Goal: Task Accomplishment & Management: Complete application form

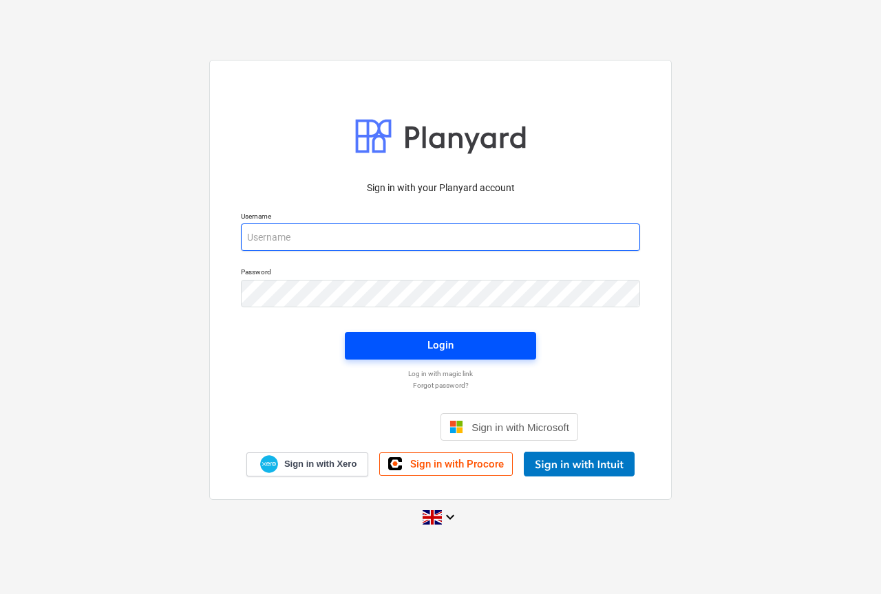
type input "[PERSON_NAME][EMAIL_ADDRESS][DOMAIN_NAME]"
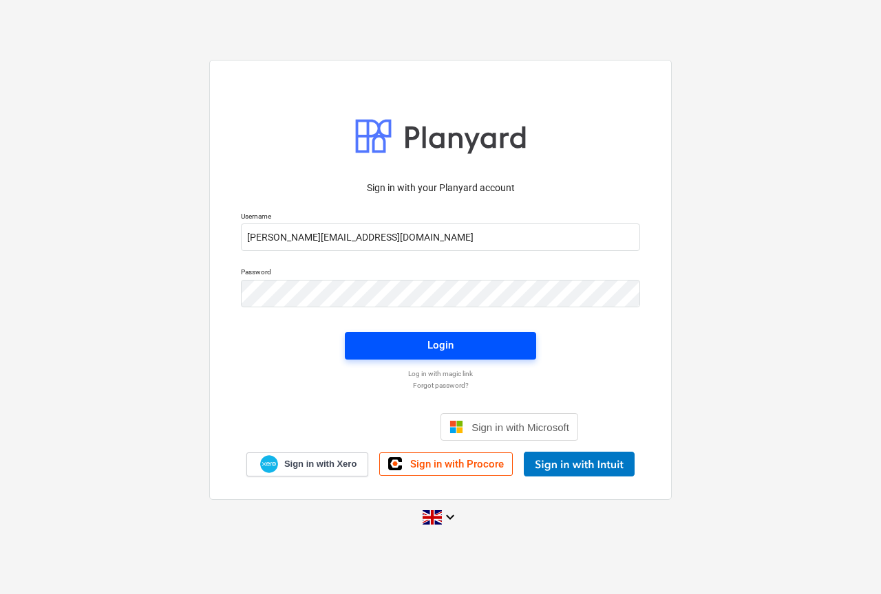
click at [413, 345] on span "Login" at bounding box center [440, 345] width 158 height 18
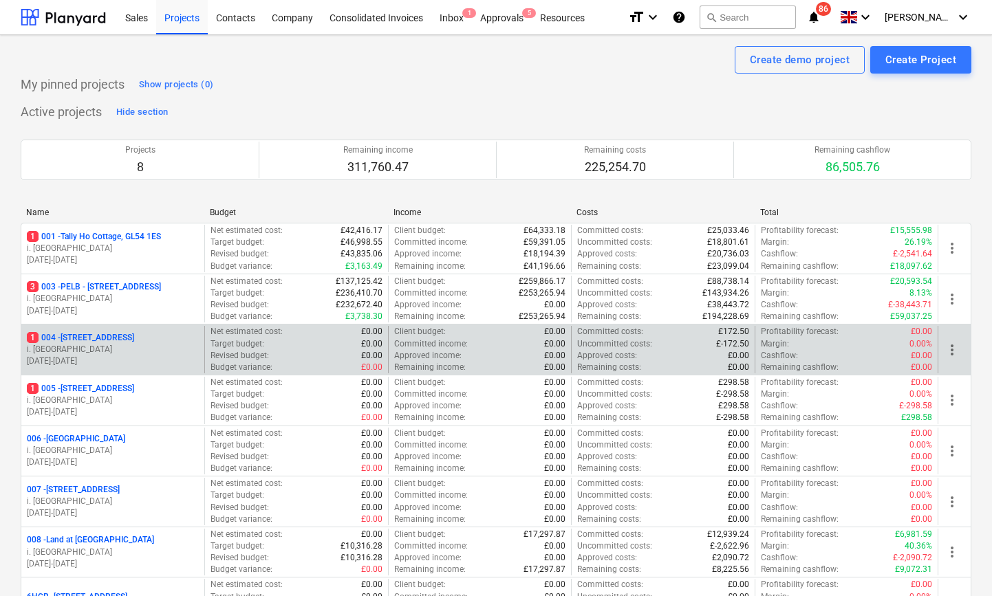
scroll to position [142, 0]
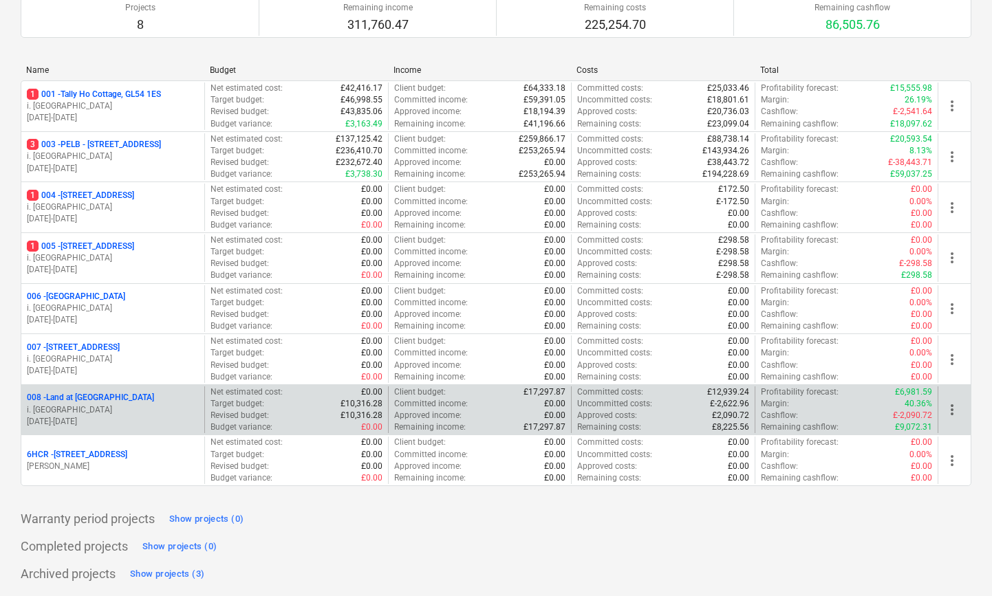
click at [100, 395] on p "008 - Land at [GEOGRAPHIC_DATA]" at bounding box center [90, 398] width 127 height 12
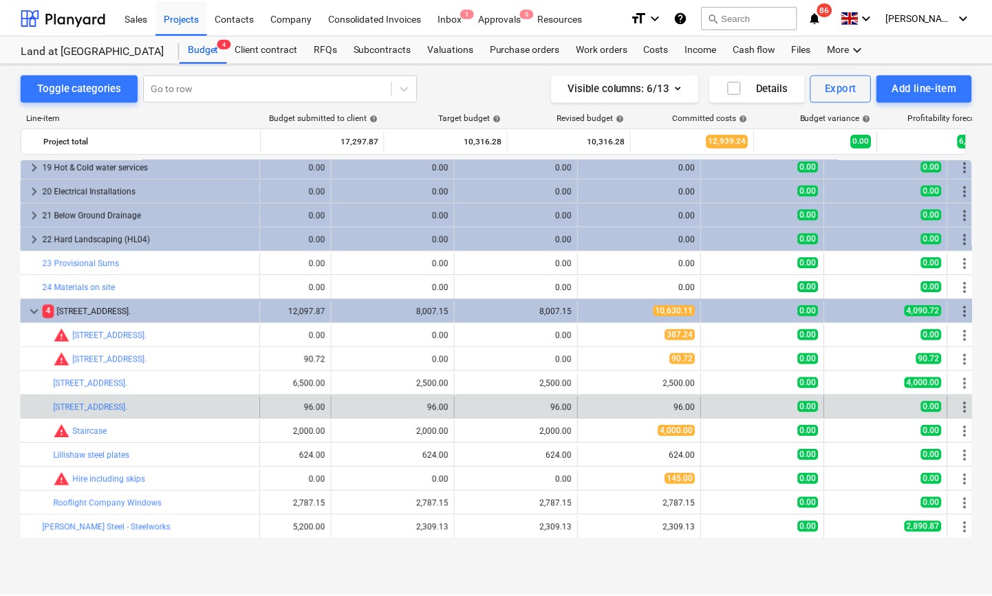
scroll to position [439, 51]
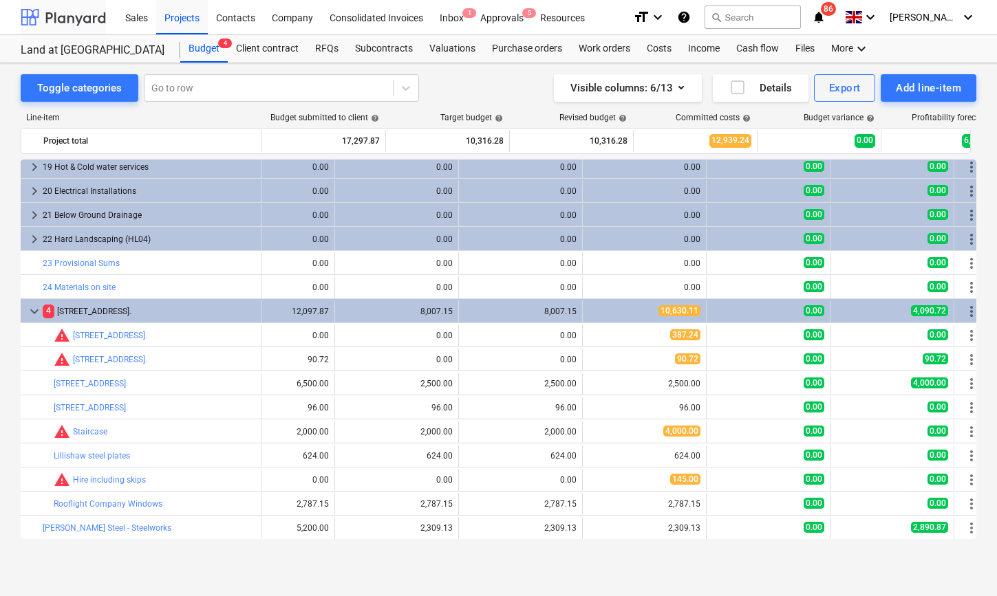
click at [88, 17] on div at bounding box center [63, 17] width 85 height 34
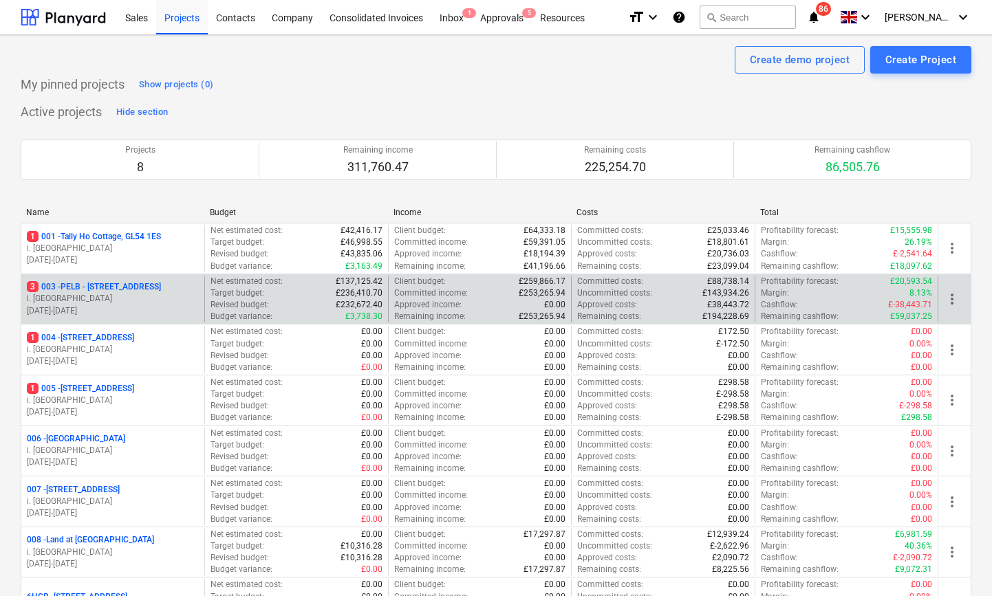
click at [91, 283] on p "3 003 - PELB - [GEOGRAPHIC_DATA], [GEOGRAPHIC_DATA], GL2 7NE" at bounding box center [94, 287] width 134 height 12
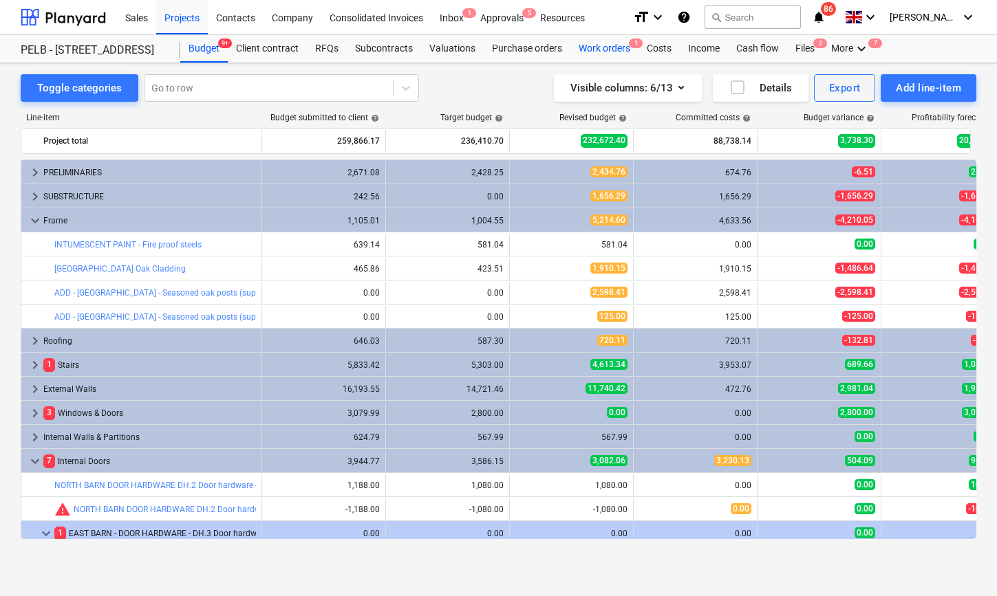
click at [611, 47] on div "Work orders 1" at bounding box center [604, 49] width 68 height 28
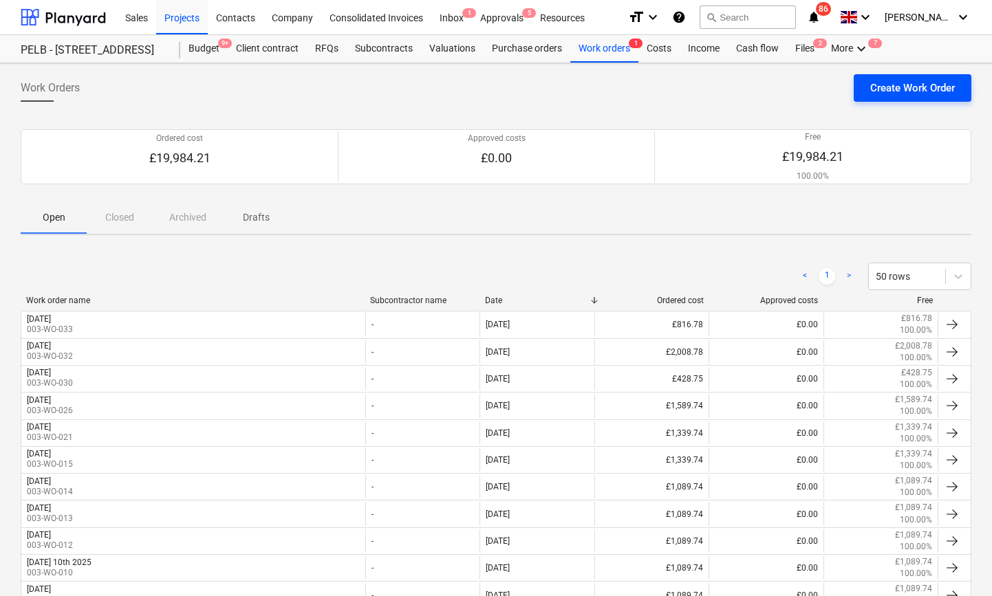
click at [880, 87] on div "Create Work Order" at bounding box center [912, 88] width 85 height 18
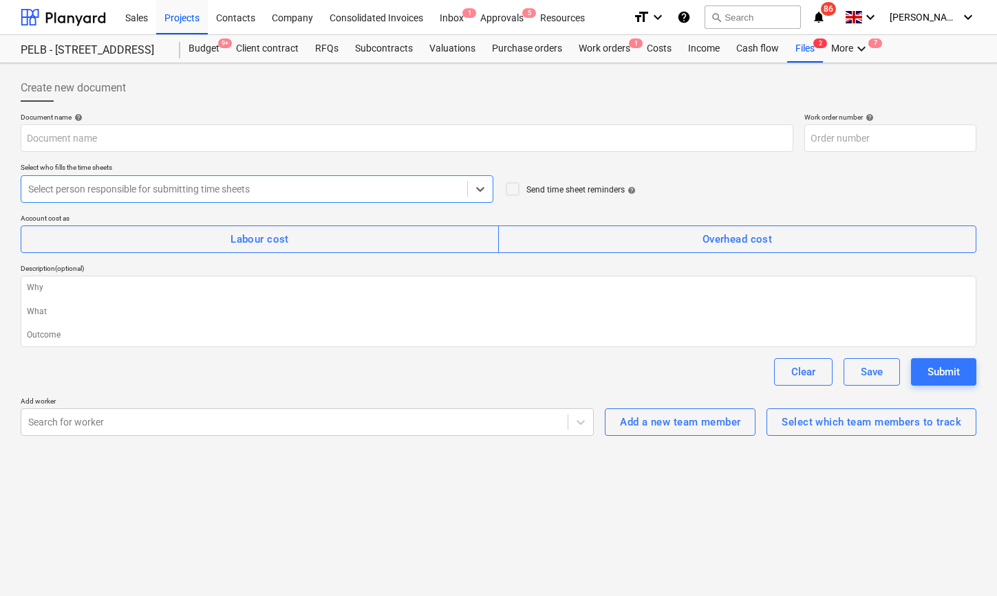
type textarea "x"
type input "003-WO-035"
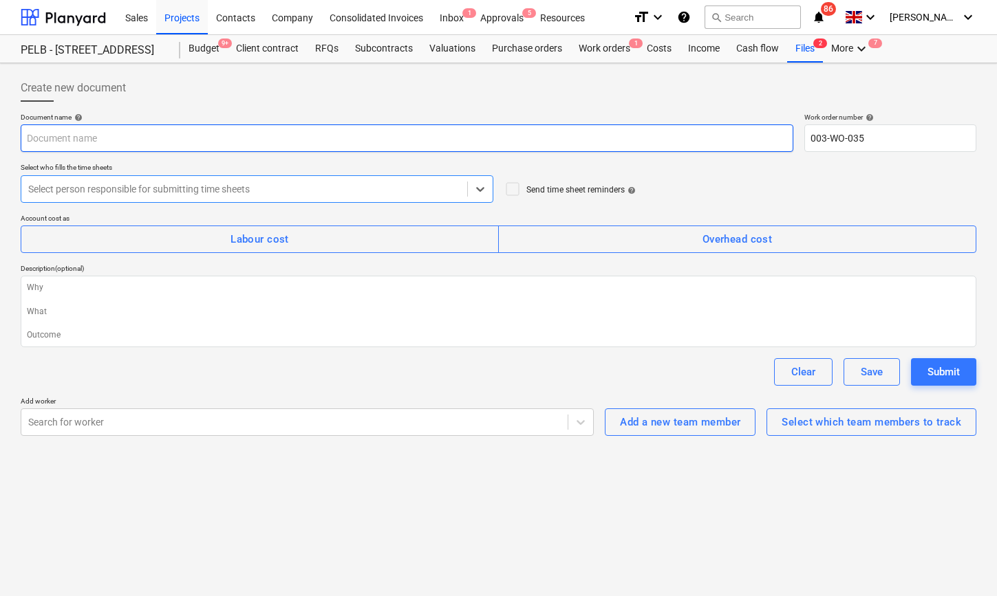
click at [105, 140] on input "text" at bounding box center [407, 139] width 773 height 28
type textarea "x"
type input "W"
type textarea "x"
type input "We"
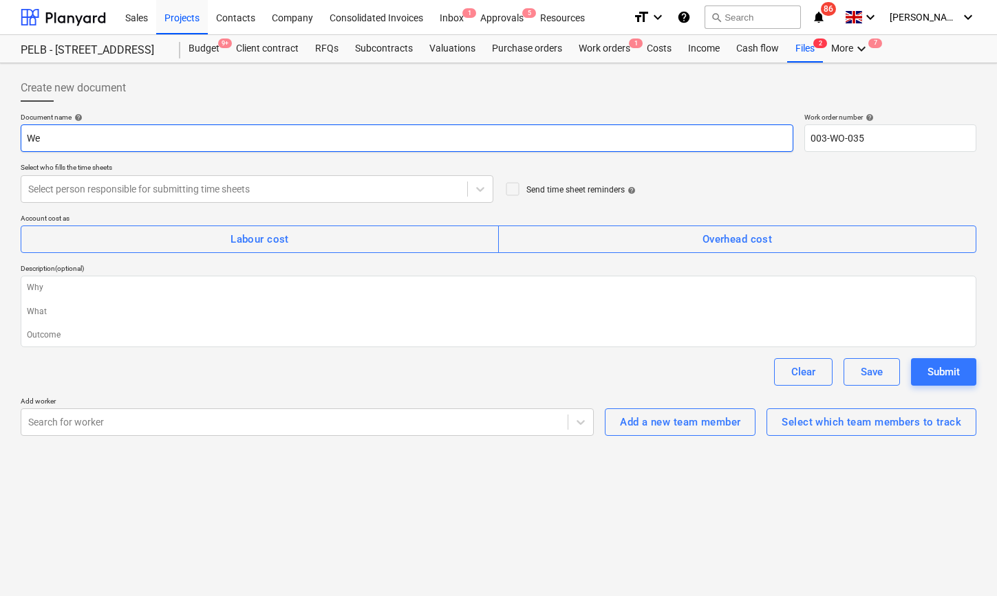
type textarea "x"
type input "Wed"
type textarea "x"
type input "Wedn"
type textarea "x"
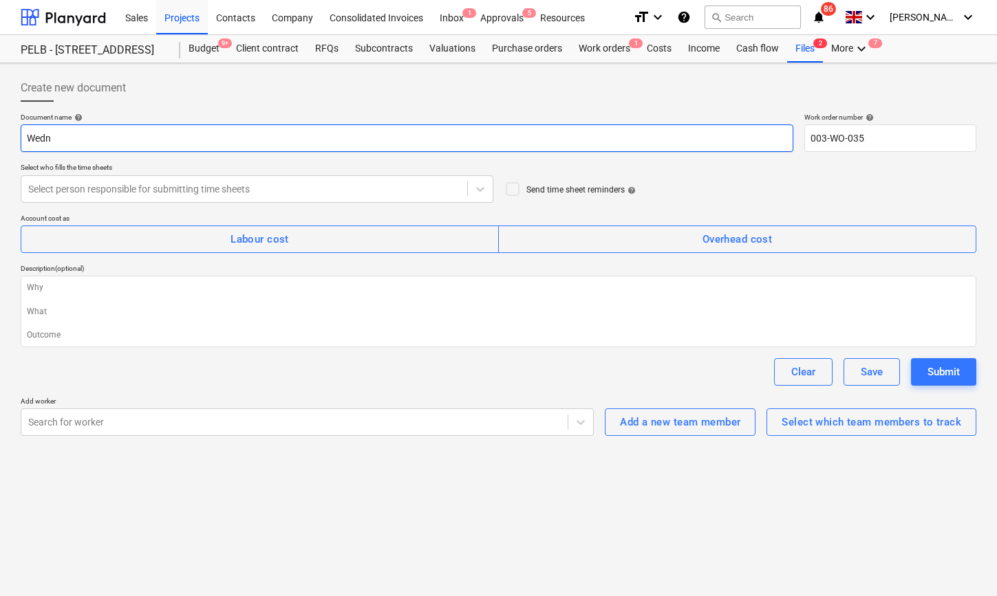
type input "Wedne"
type textarea "x"
type input "Wednes"
type textarea "x"
type input "Wednesd"
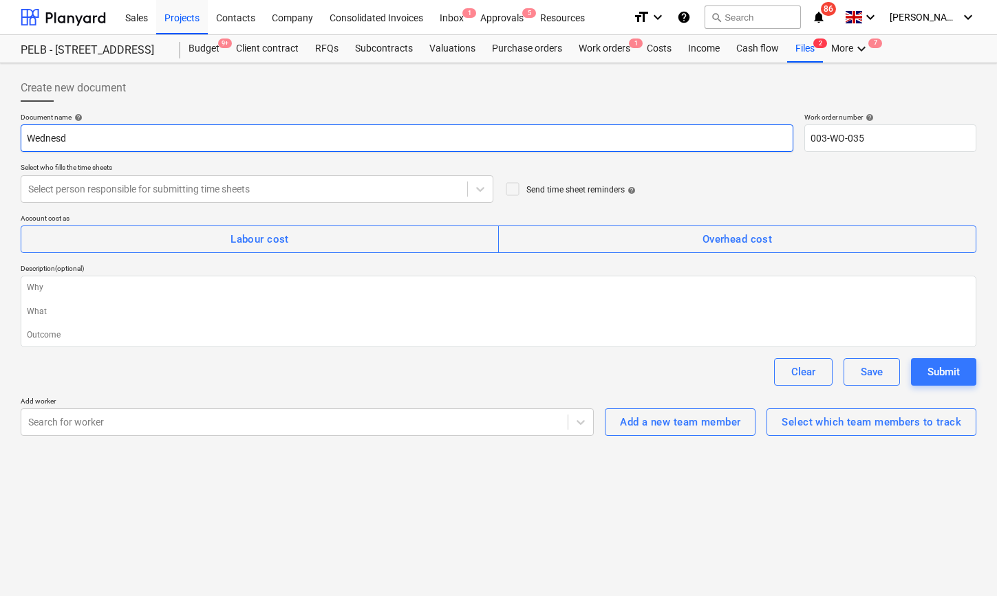
type textarea "x"
type input "Wednesda"
type textarea "x"
type input "[DATE]"
type textarea "x"
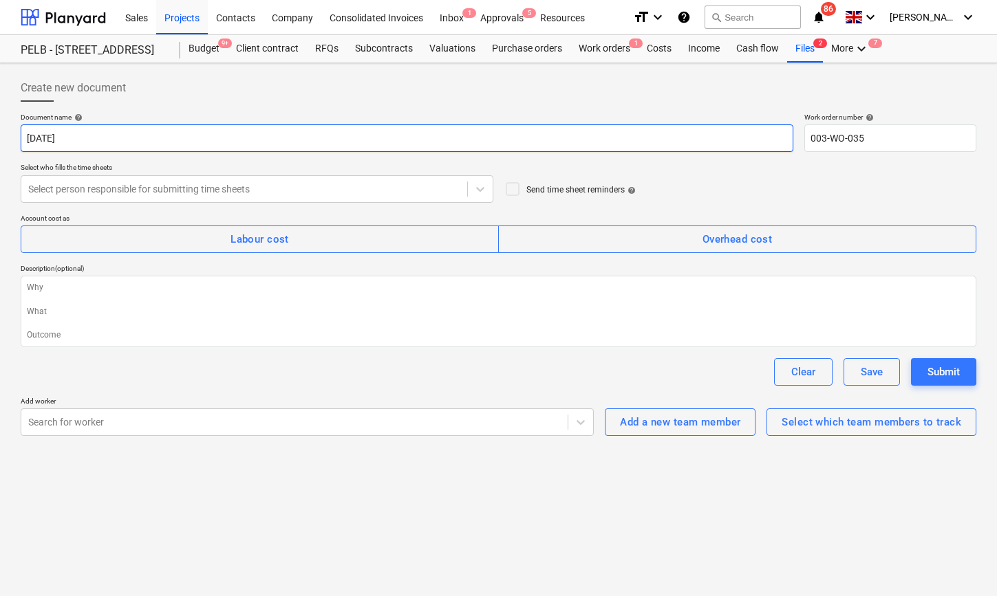
type input "[DATE]"
type textarea "x"
type input "[DATE] 2"
type textarea "x"
type input "[DATE] 24"
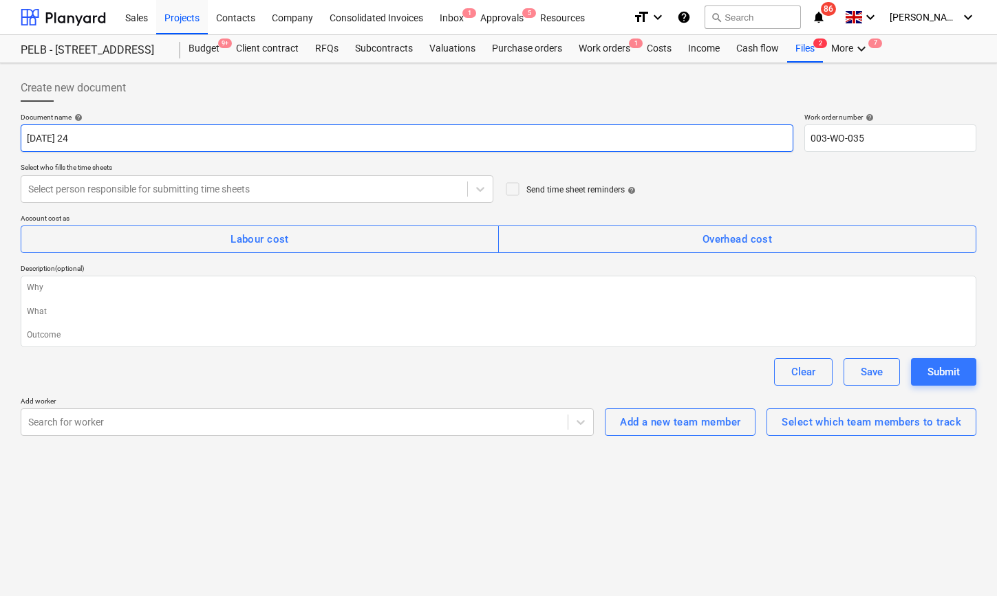
type textarea "x"
type input "[DATE] 24t"
type textarea "x"
type input "[DATE] 24th"
type textarea "x"
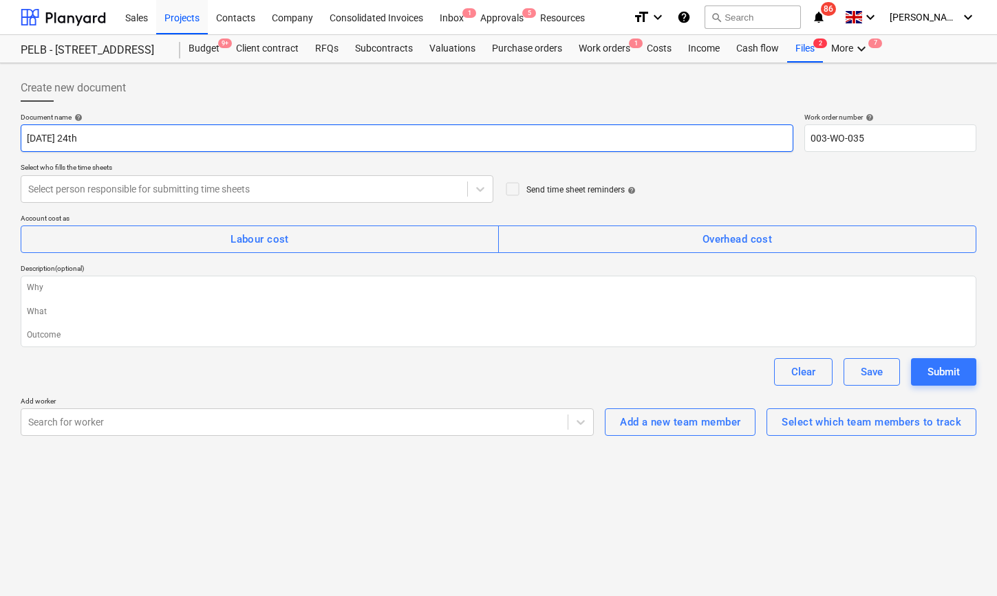
type input "[DATE] 24th"
type textarea "x"
type input "[DATE] 24th D"
type textarea "x"
type input "[DATE] 24th Ds"
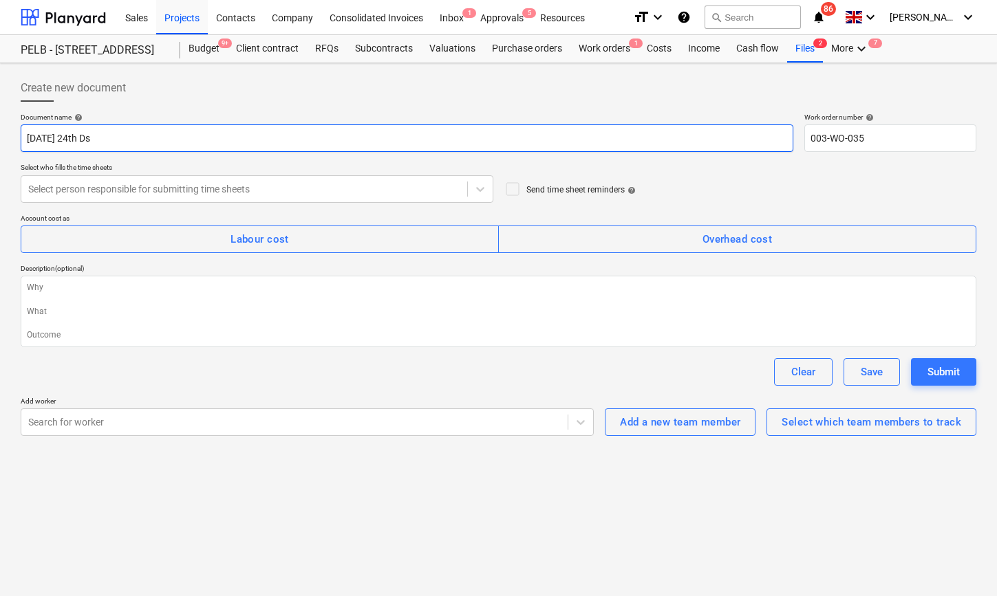
type textarea "x"
type input "[DATE] 24th D"
type textarea "x"
type input "[DATE] 24th"
type textarea "x"
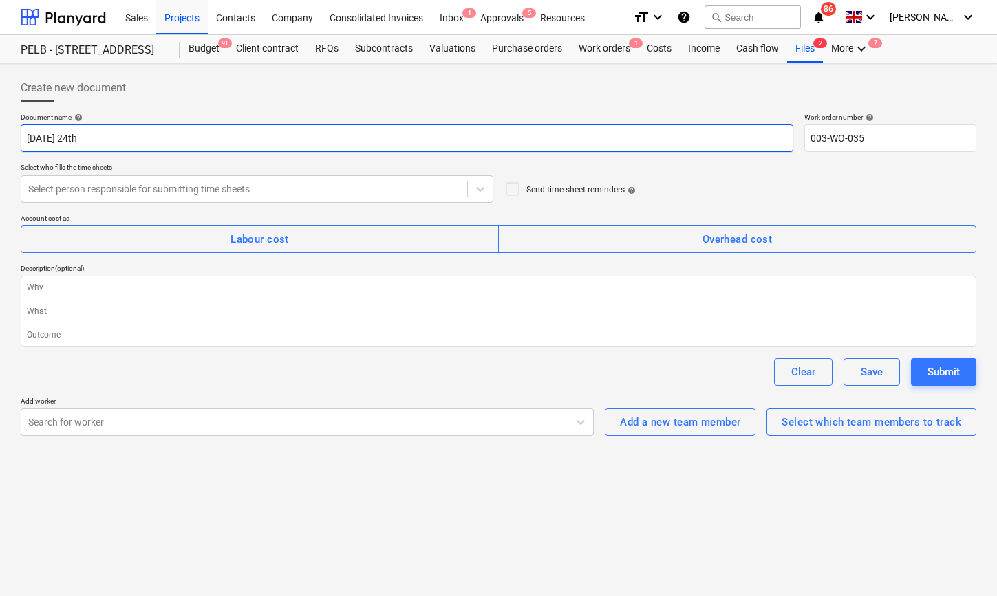
type input "[DATE] 24th S"
type textarea "x"
type input "[DATE] 24th Se"
type textarea "x"
type input "[DATE]"
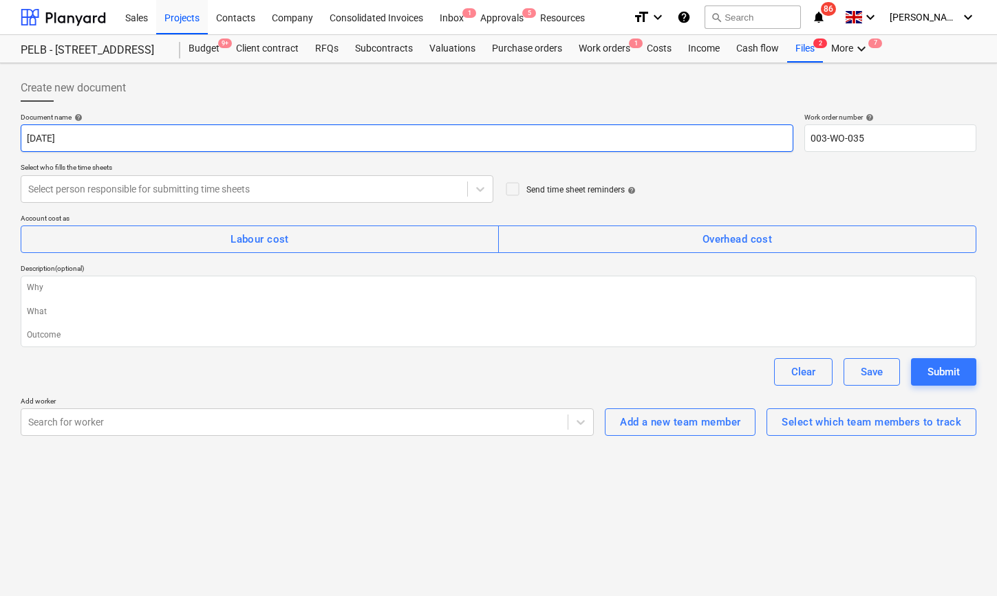
type textarea "x"
type input "[DATE]"
type textarea "x"
type input "[DATE] 24th Septe"
type textarea "x"
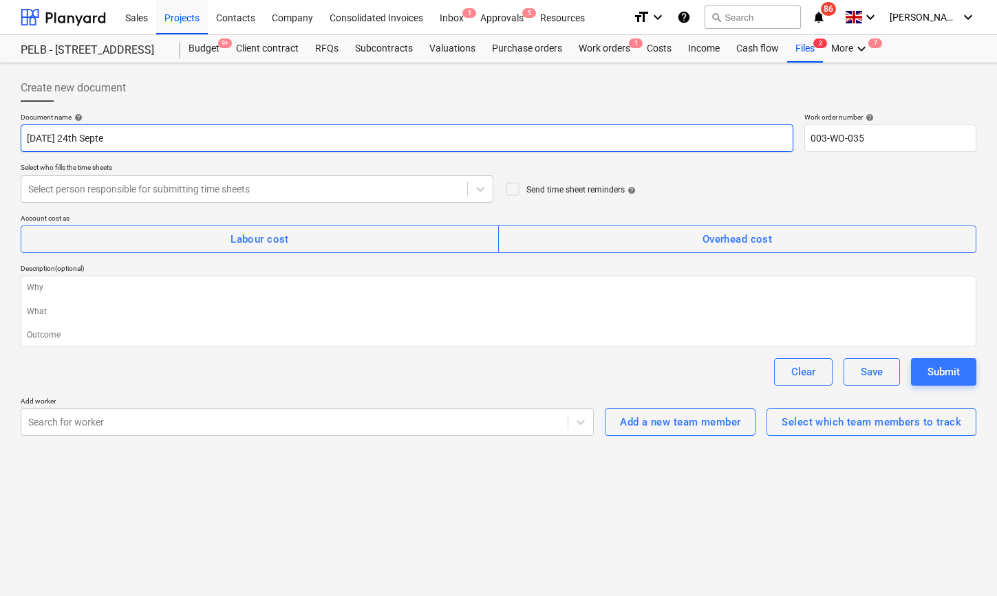
type input "[DATE] 24th Septem"
type textarea "x"
type input "[DATE] 24th Septemb"
type textarea "x"
type input "[DATE] 24th Septembe"
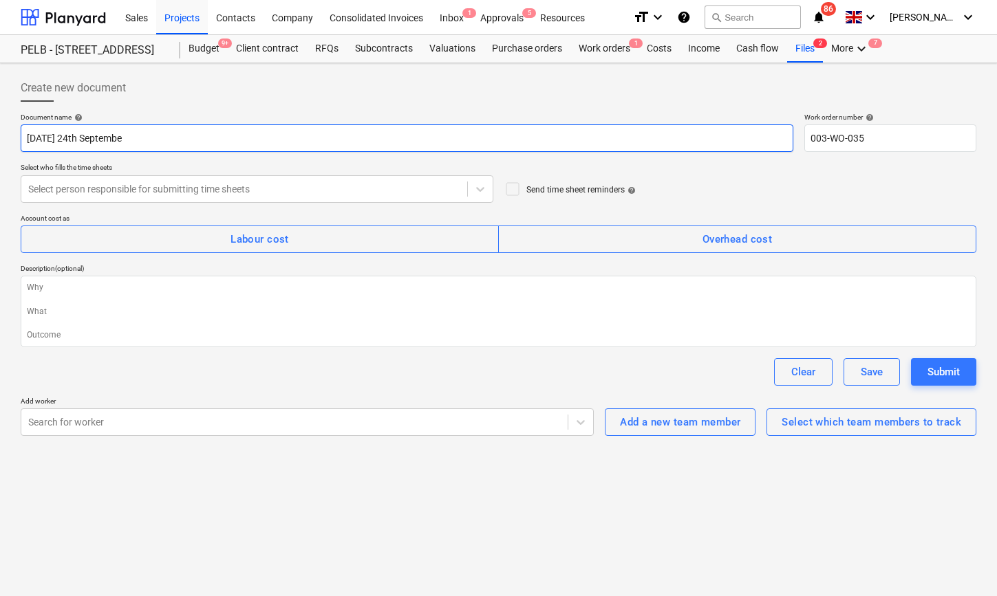
type textarea "x"
type input "[DATE]"
type textarea "x"
type input "[DATE]"
type textarea "x"
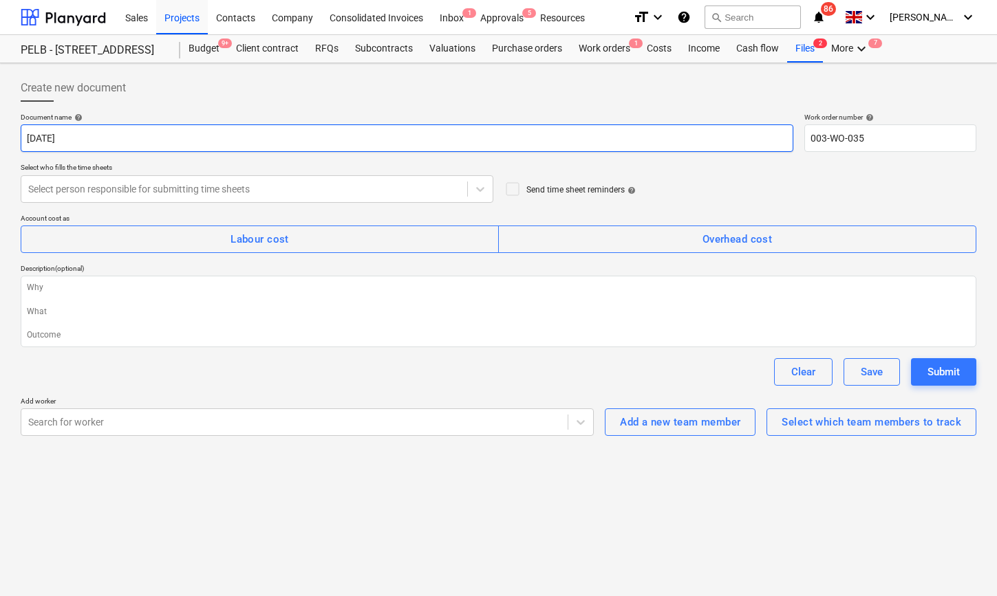
type input "[DATE] 2"
type textarea "x"
type input "[DATE]"
type textarea "x"
type input "[DATE]"
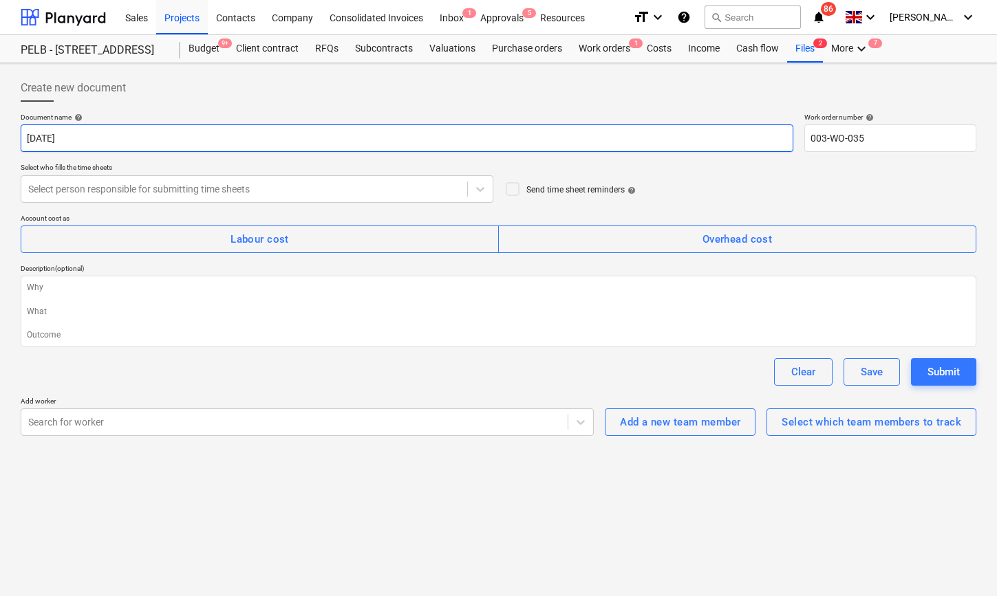
type textarea "x"
type input "[DATE]"
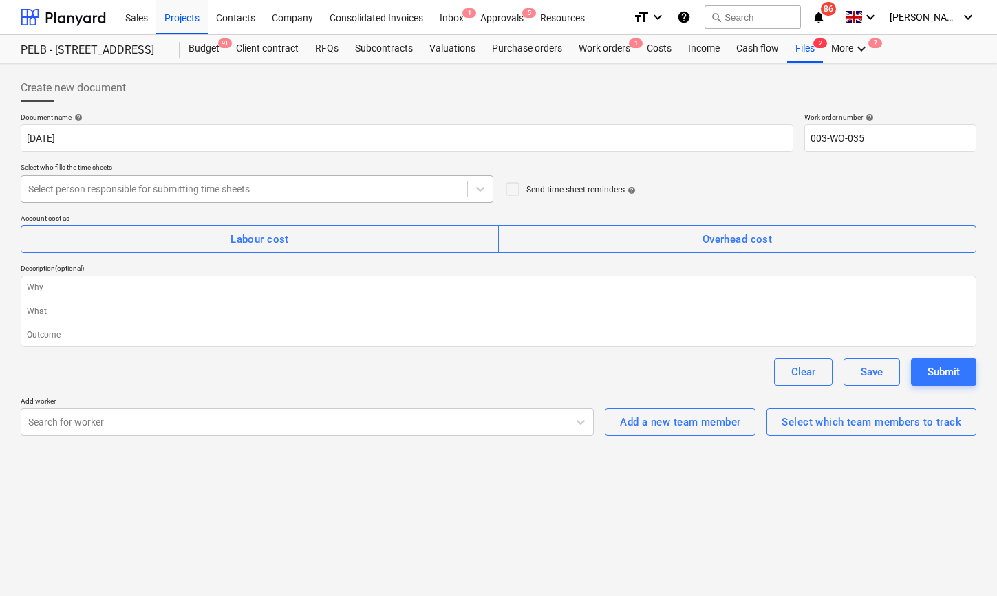
click at [133, 183] on div at bounding box center [244, 189] width 432 height 14
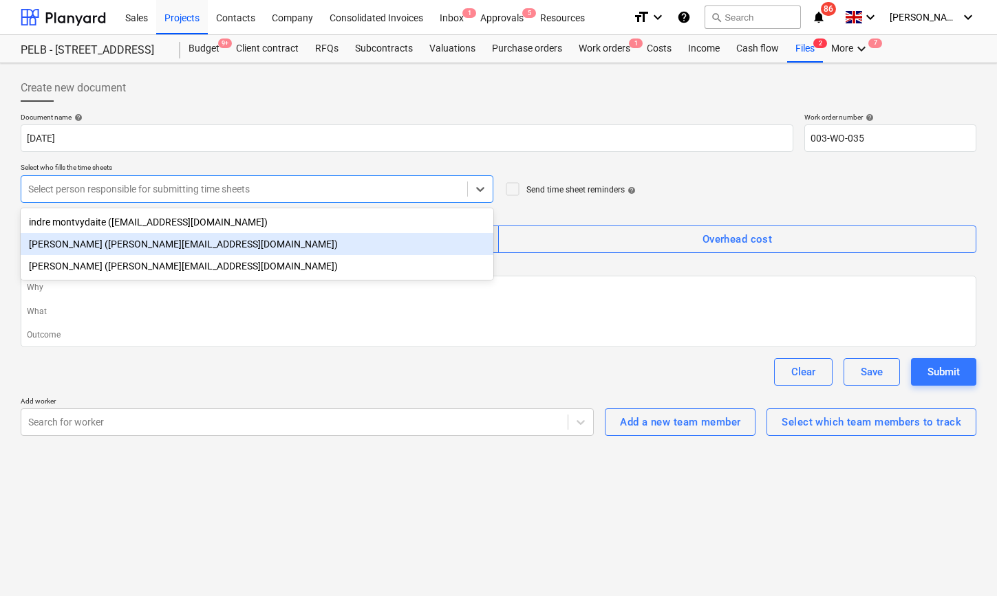
click at [118, 246] on div "[PERSON_NAME] ([PERSON_NAME][EMAIL_ADDRESS][DOMAIN_NAME])" at bounding box center [257, 244] width 473 height 22
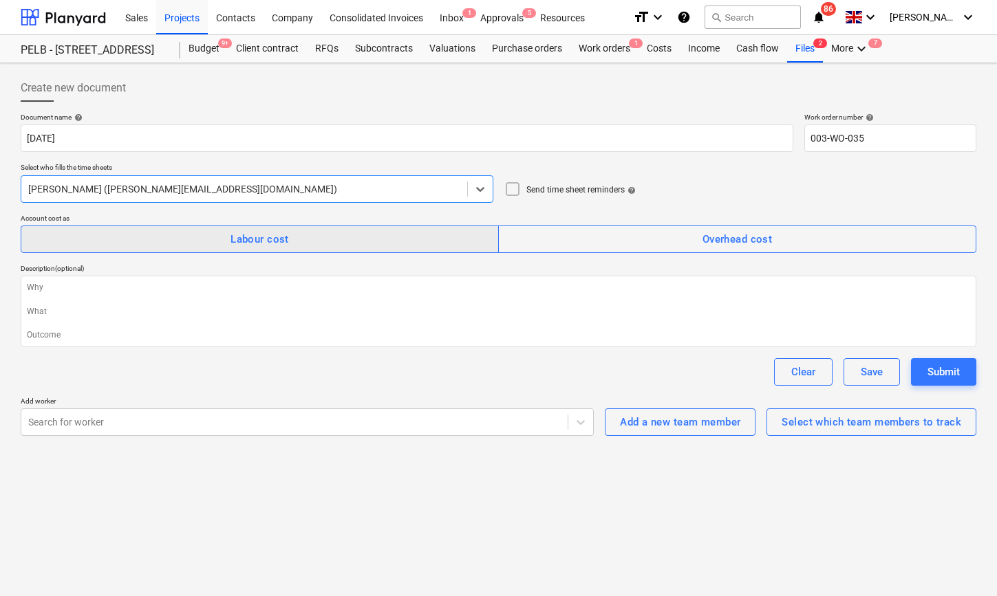
click at [311, 240] on span "Labour cost" at bounding box center [260, 239] width 448 height 18
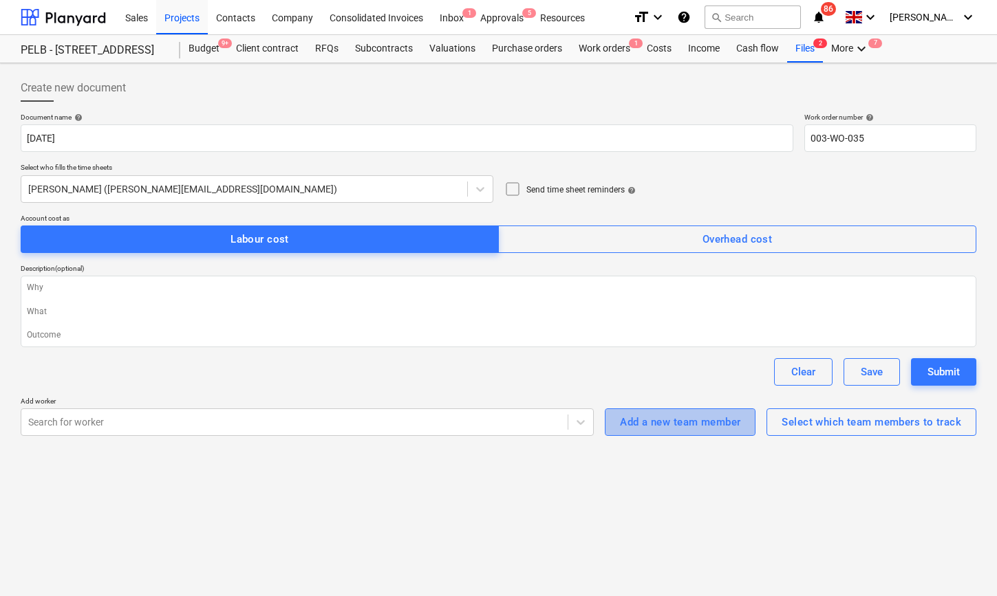
click at [657, 434] on button "Add a new team member" at bounding box center [680, 423] width 151 height 28
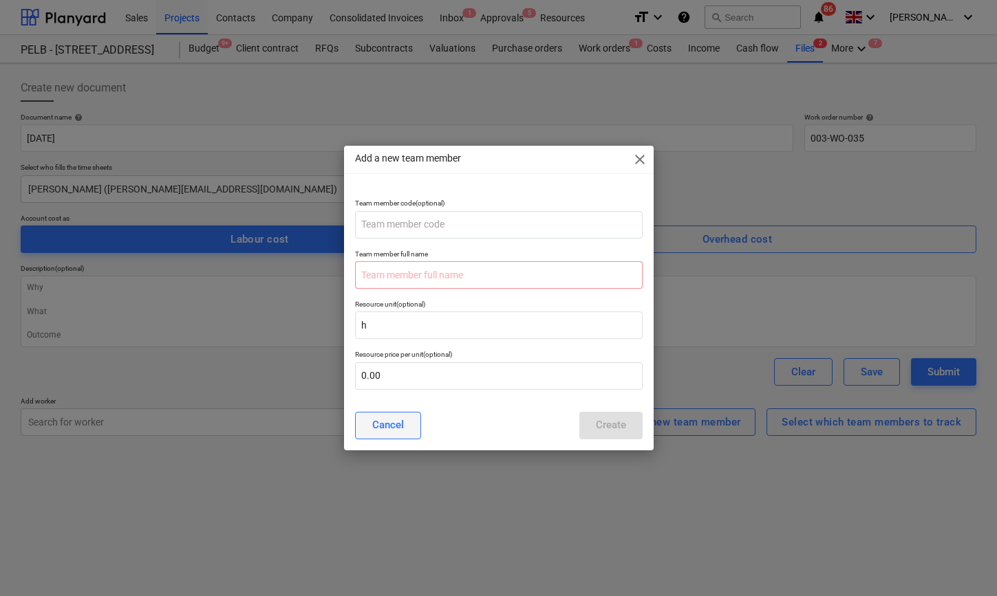
drag, startPoint x: 368, startPoint y: 443, endPoint x: 371, endPoint y: 434, distance: 9.6
click at [368, 442] on div "Cancel Create" at bounding box center [499, 426] width 304 height 39
click at [372, 423] on div "Cancel" at bounding box center [388, 425] width 32 height 18
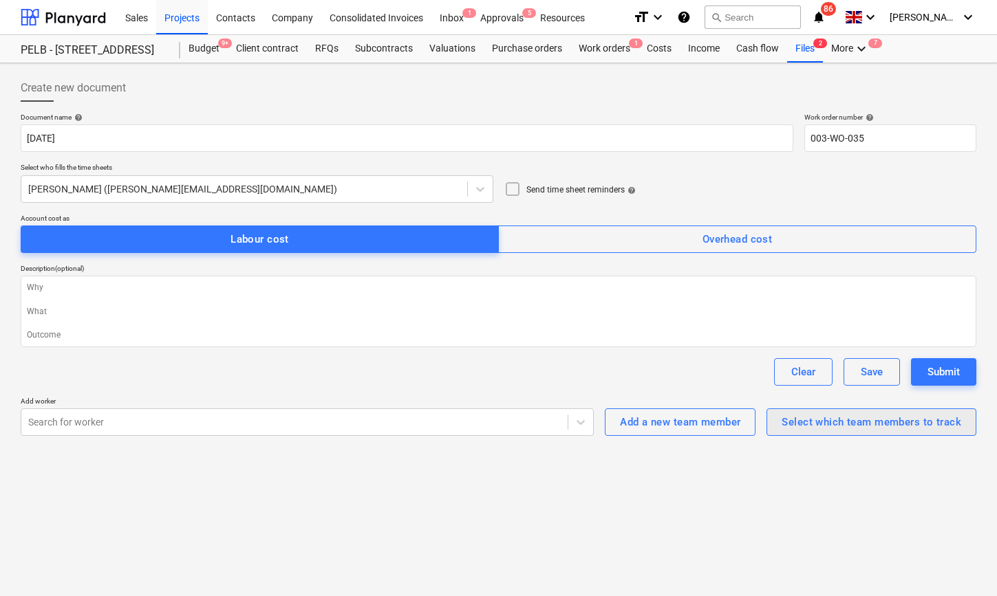
click at [865, 420] on div "Select which team members to track" at bounding box center [872, 422] width 180 height 18
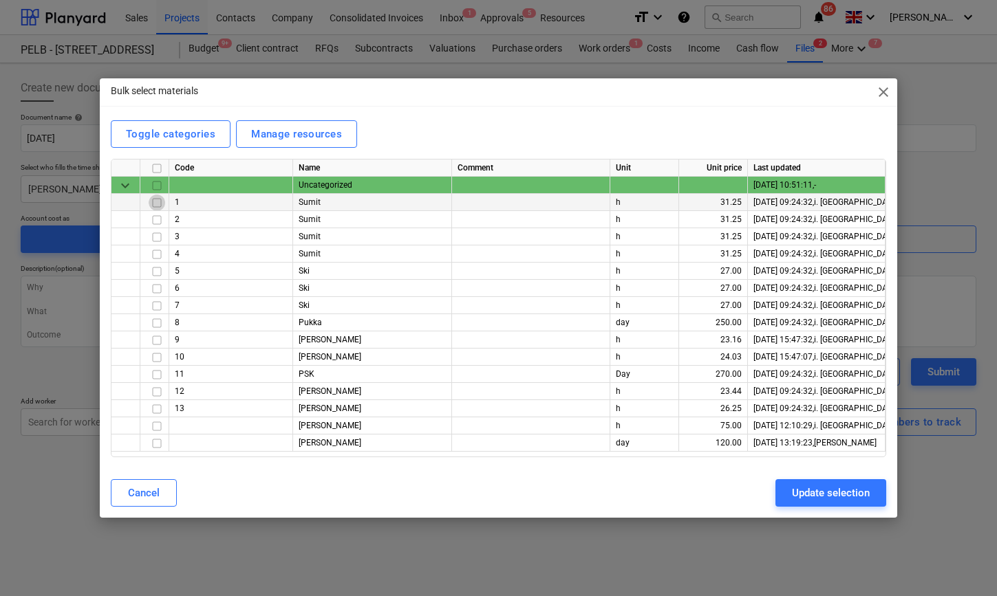
click at [153, 204] on input "checkbox" at bounding box center [157, 203] width 17 height 17
click at [155, 275] on input "checkbox" at bounding box center [157, 271] width 17 height 17
click at [158, 343] on input "checkbox" at bounding box center [157, 340] width 17 height 17
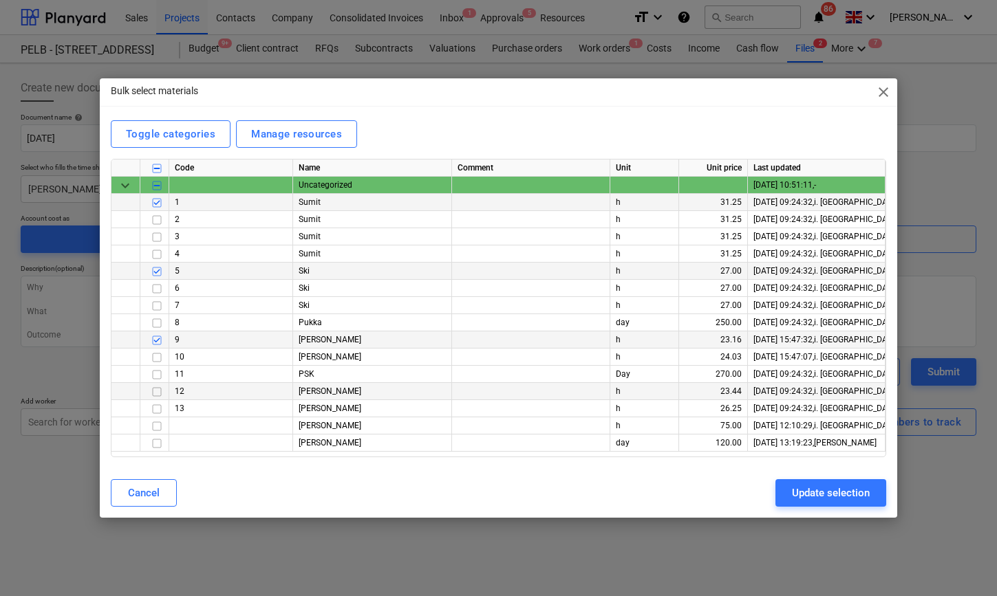
click at [155, 392] on input "checkbox" at bounding box center [157, 392] width 17 height 17
click at [159, 410] on input "checkbox" at bounding box center [157, 409] width 17 height 17
click at [158, 444] on input "checkbox" at bounding box center [157, 443] width 17 height 17
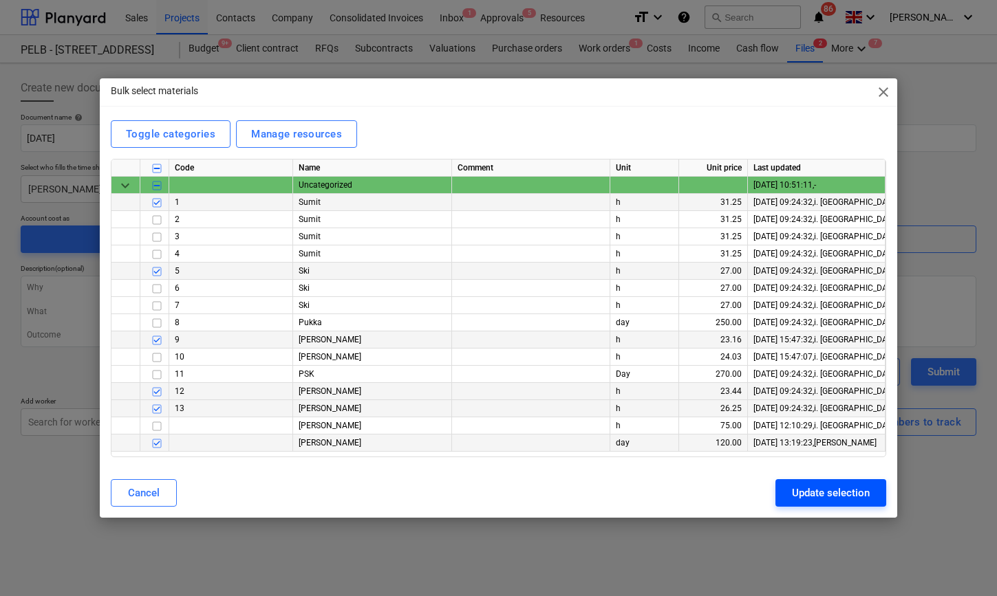
click at [839, 496] on div "Update selection" at bounding box center [831, 493] width 78 height 18
type textarea "x"
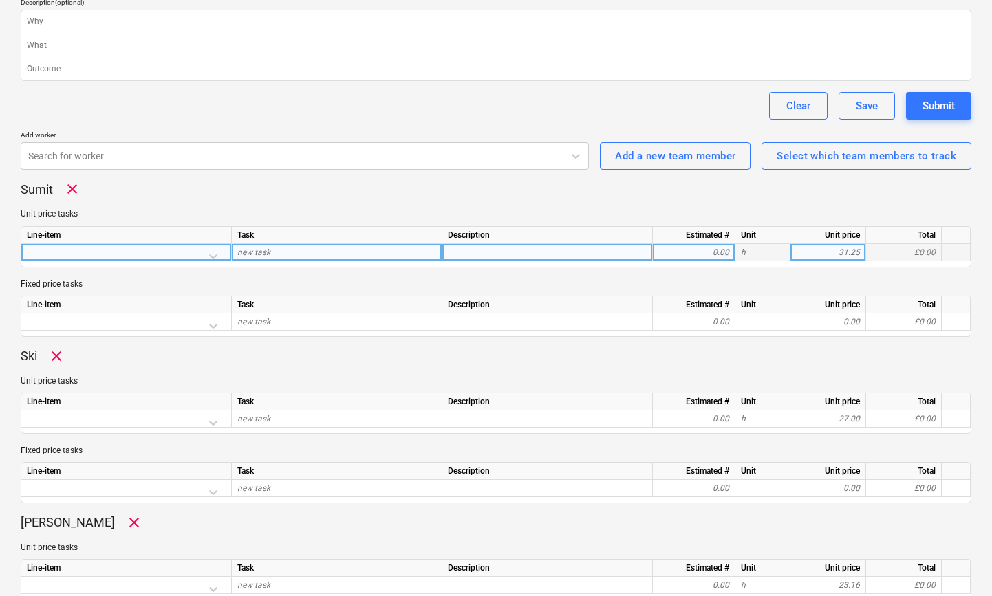
scroll to position [255, 0]
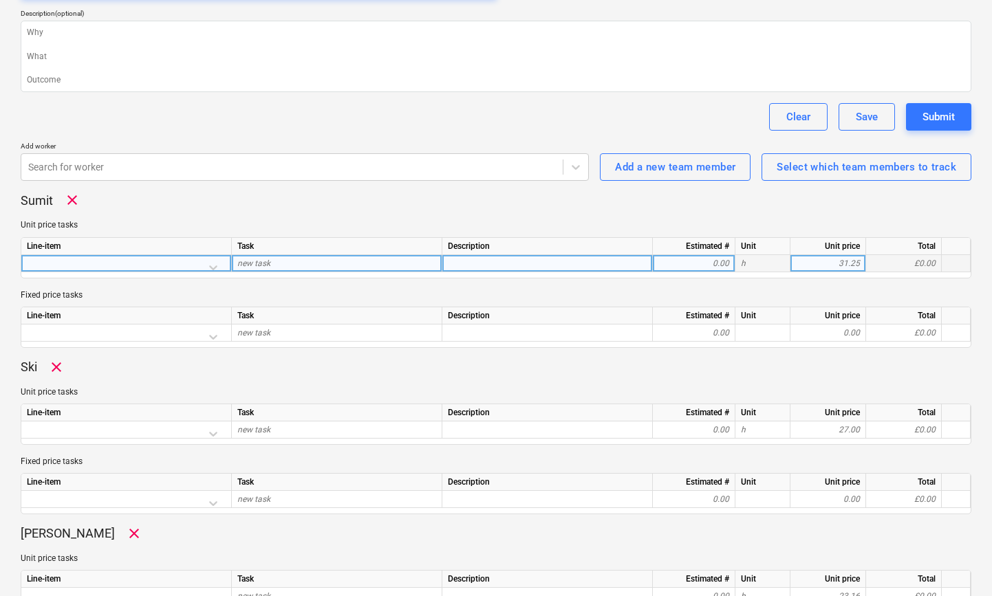
click at [213, 270] on div at bounding box center [126, 267] width 199 height 24
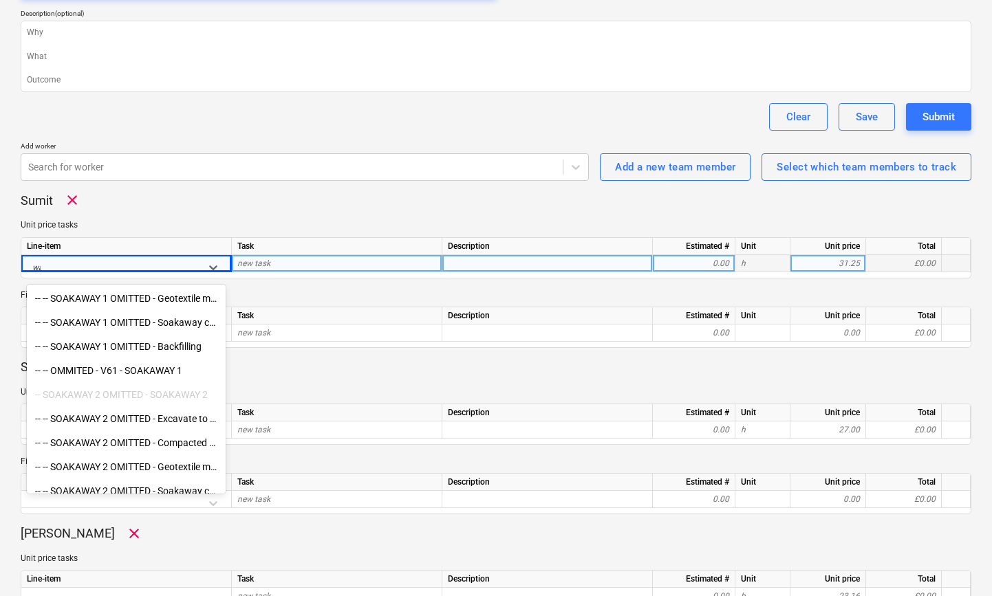
scroll to position [1503, 0]
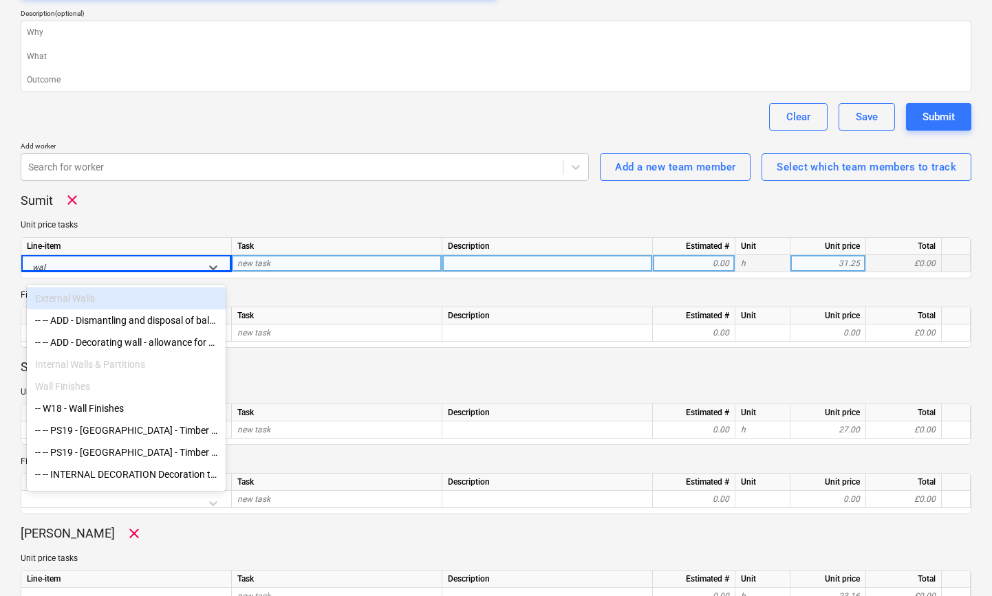
type input "wall"
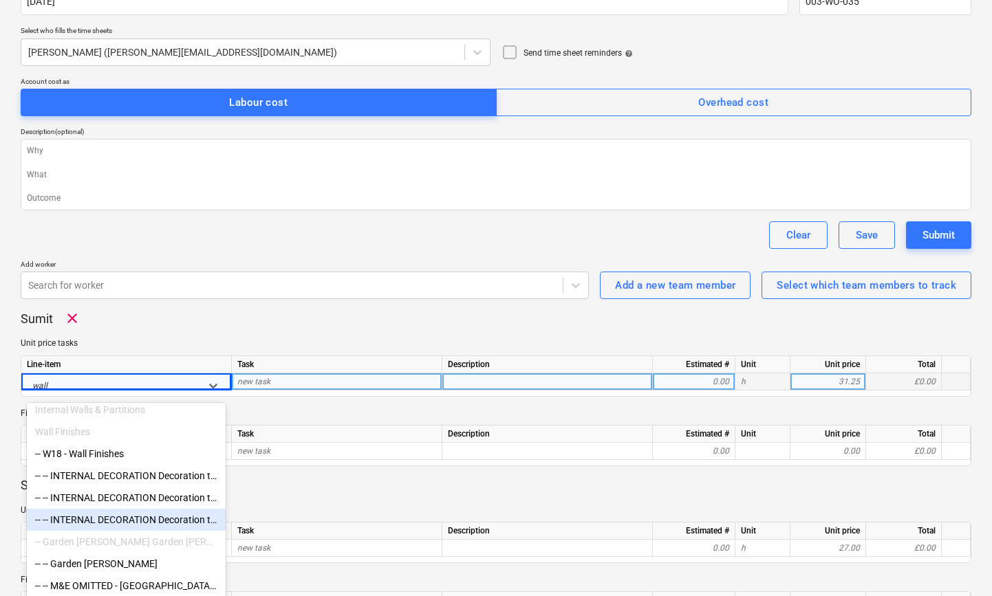
scroll to position [71, 0]
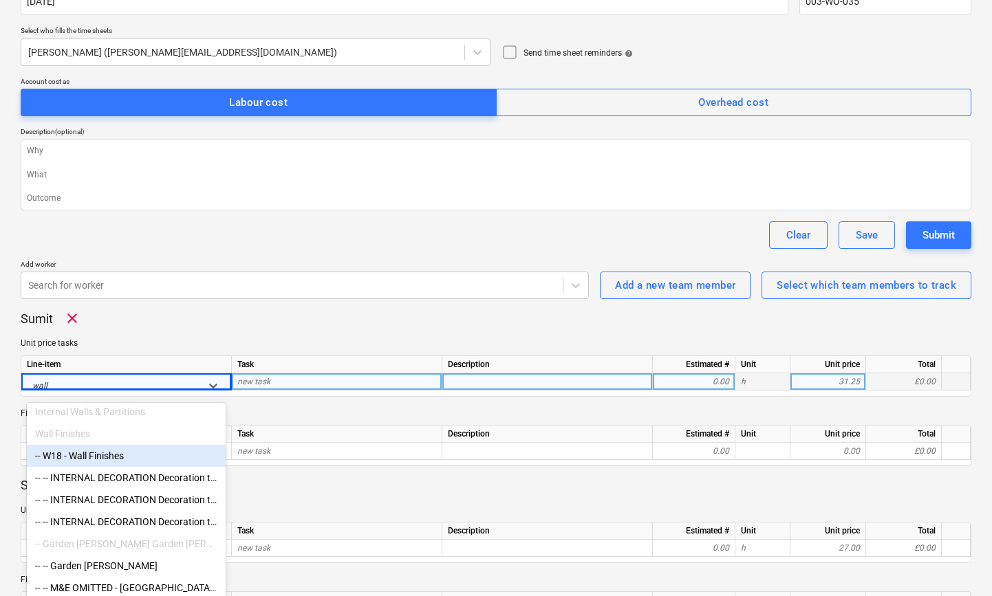
click at [103, 457] on div "-- W18 - Wall Finishes" at bounding box center [126, 456] width 199 height 22
type textarea "x"
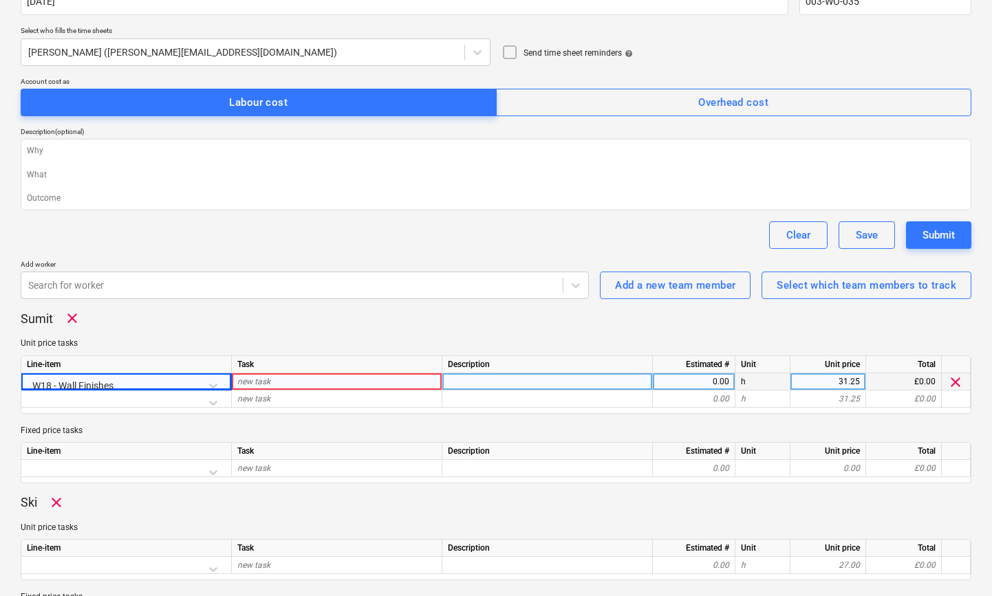
click at [270, 382] on div "new task" at bounding box center [337, 382] width 211 height 17
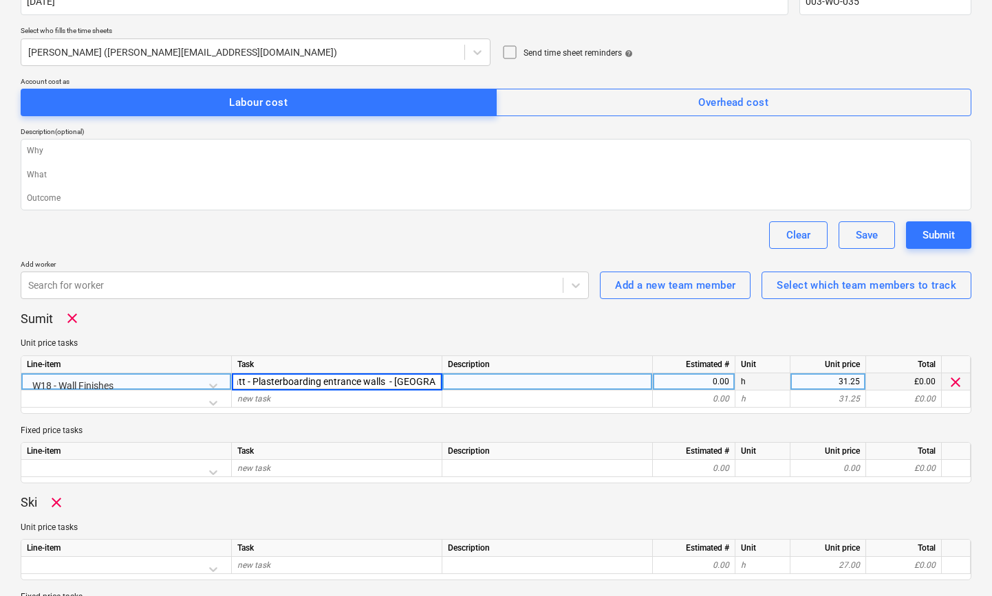
scroll to position [0, 17]
click at [319, 381] on input "Matt - Plasterboarding entrance walls - [GEOGRAPHIC_DATA]" at bounding box center [337, 382] width 210 height 17
type input "Matt - Plasterboard entrance walls - [GEOGRAPHIC_DATA]"
click at [681, 383] on div "0.00" at bounding box center [693, 382] width 71 height 17
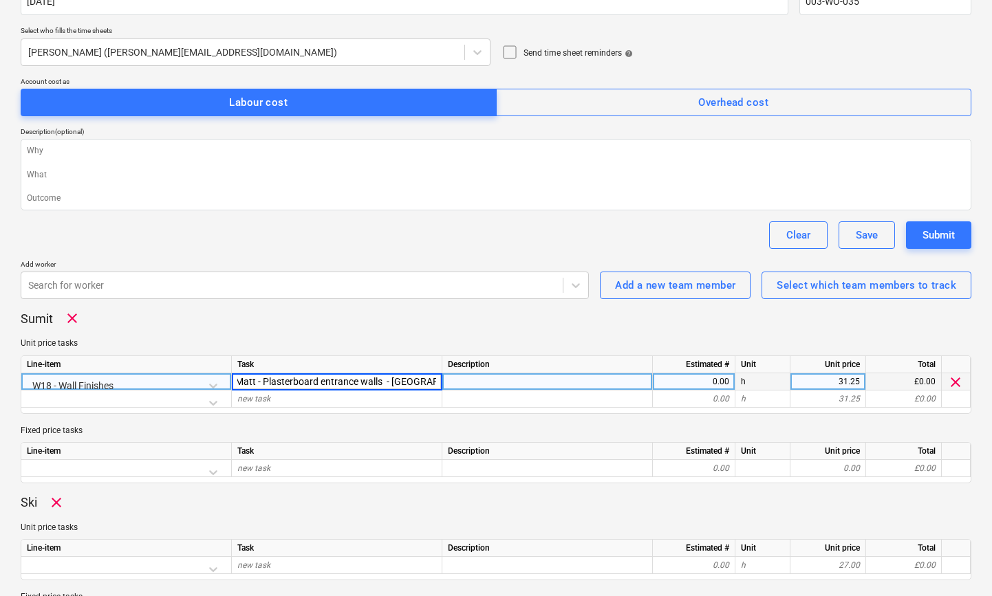
type textarea "x"
type input "8"
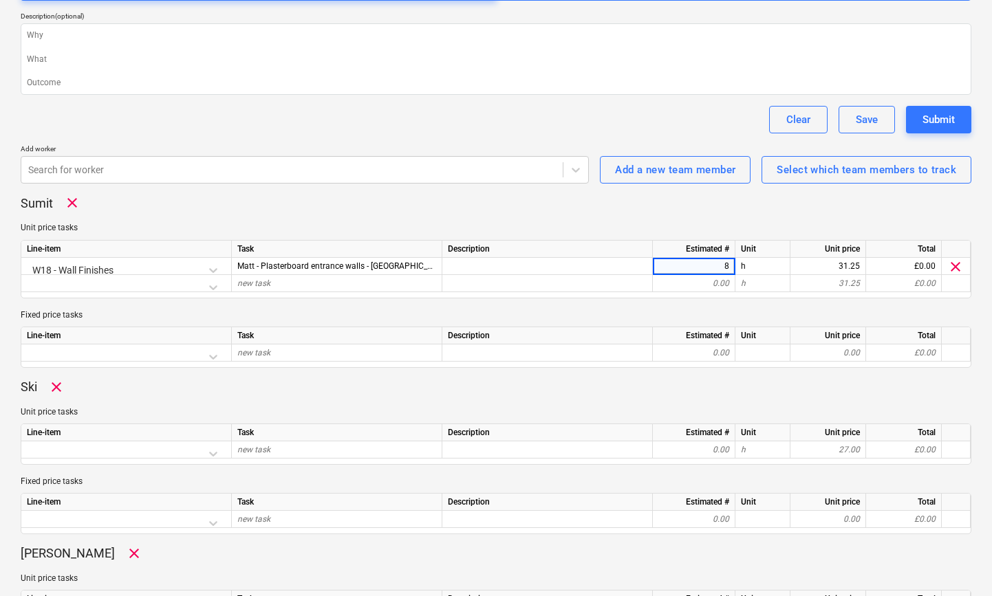
scroll to position [257, 0]
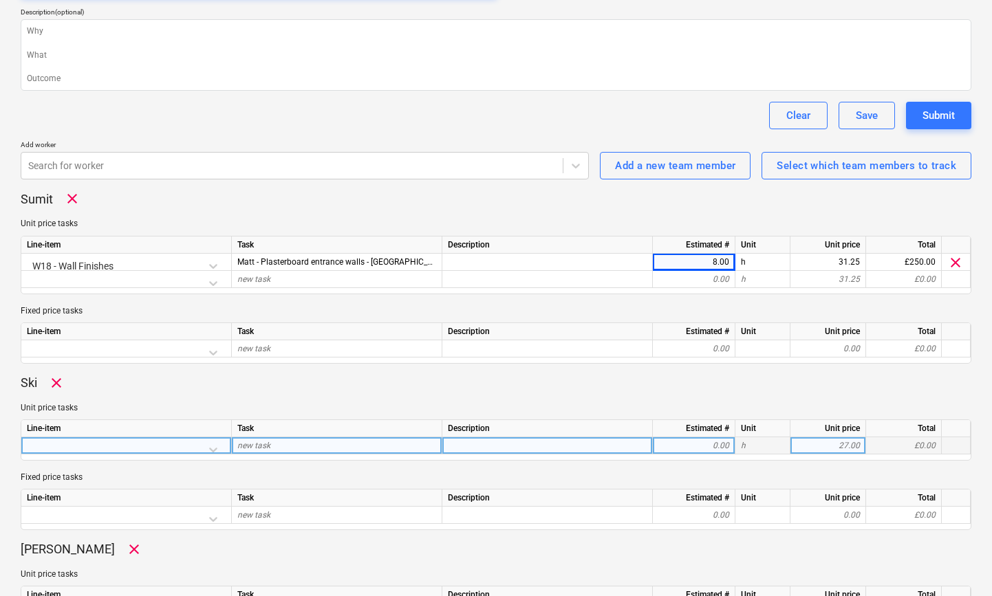
click at [212, 449] on div at bounding box center [126, 450] width 199 height 24
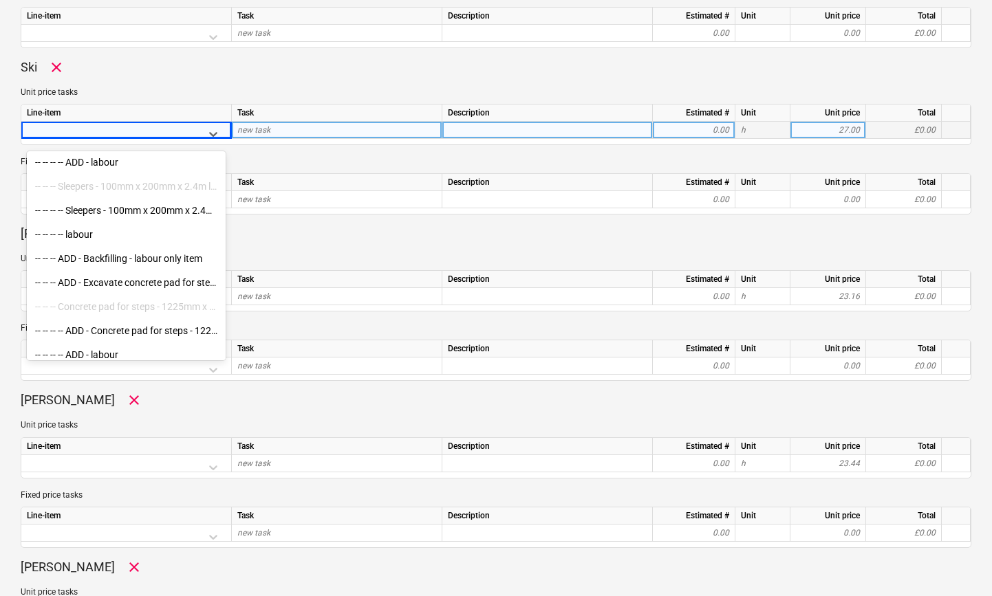
scroll to position [7711, 0]
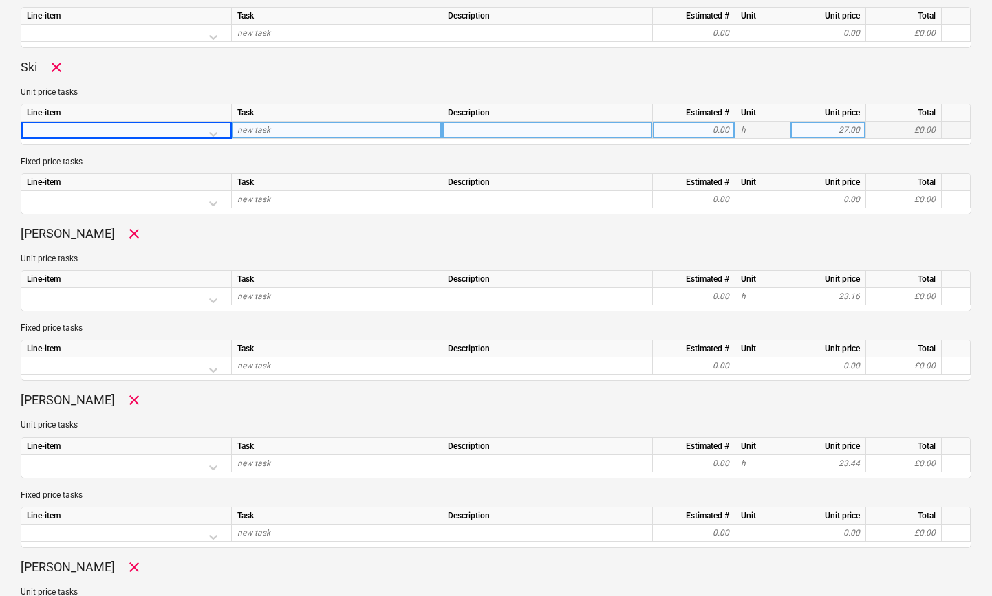
click at [271, 248] on div "[PERSON_NAME] clear Unit price tasks Line-item Task Description Estimated # Uni…" at bounding box center [496, 303] width 951 height 155
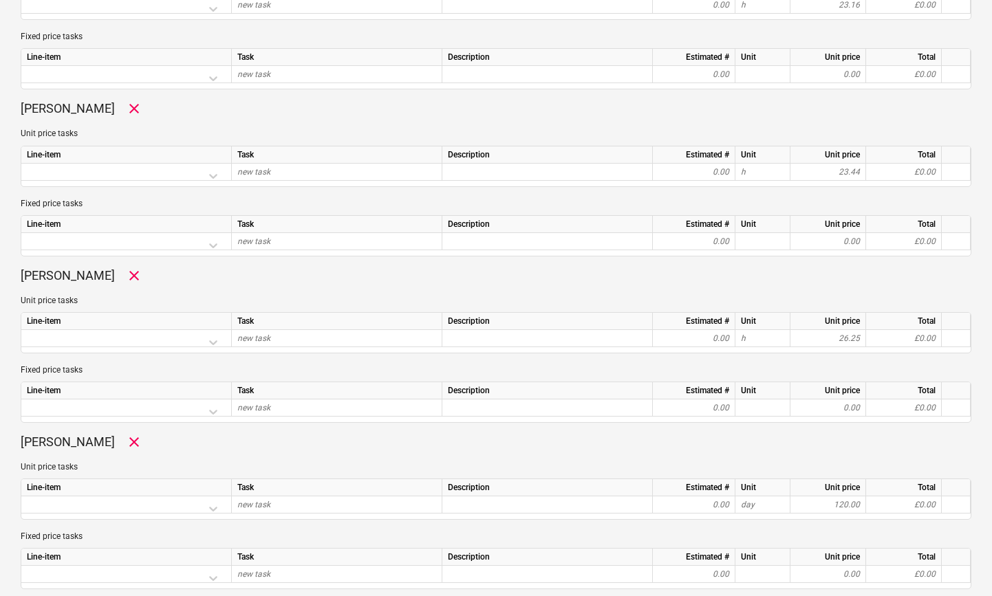
scroll to position [865, 0]
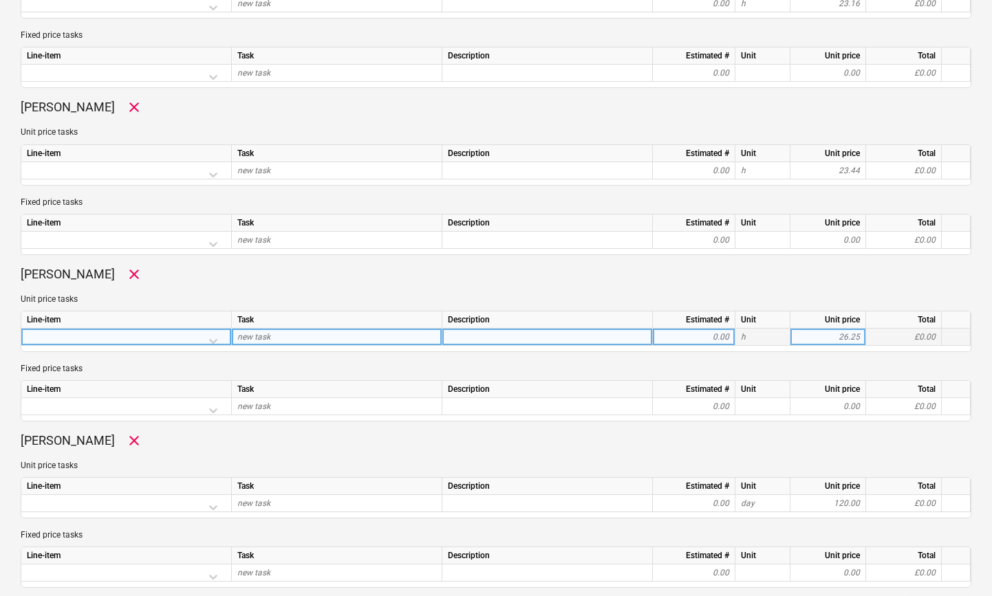
click at [219, 341] on div at bounding box center [126, 341] width 199 height 24
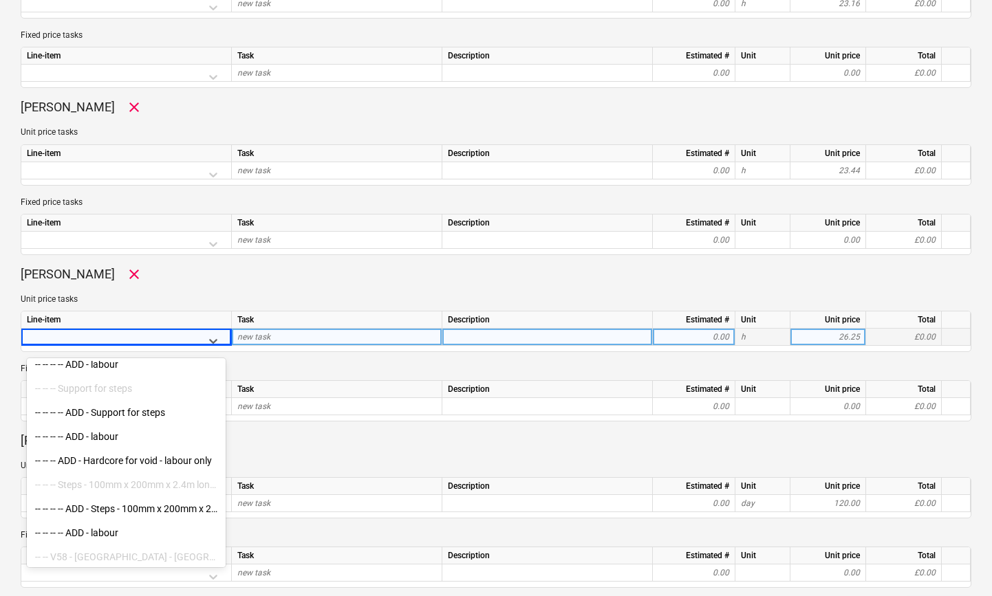
scroll to position [7903, 0]
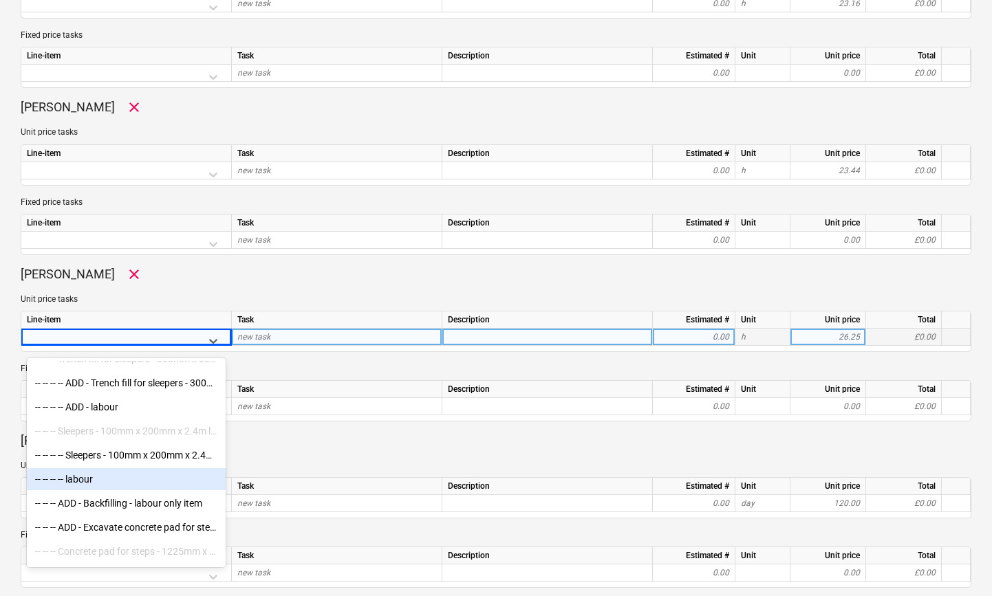
click at [99, 475] on div "-- -- V56 - [GEOGRAPHIC_DATA] - Retaining Wall -- -- -- ADD - Trenching for sle…" at bounding box center [126, 464] width 199 height 206
click at [96, 477] on div "-- -- -- -- labour" at bounding box center [126, 478] width 199 height 22
type textarea "x"
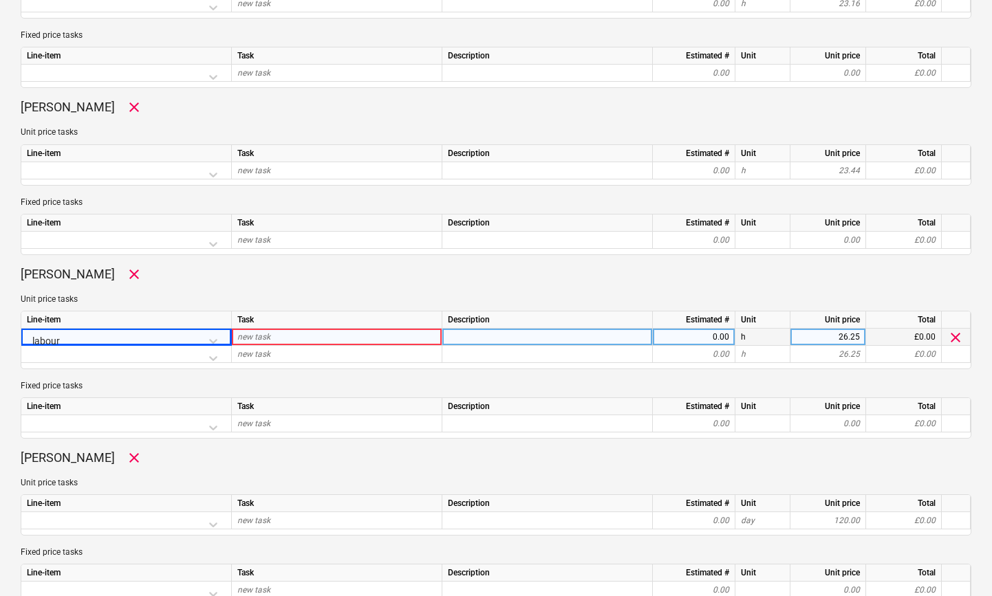
click at [257, 332] on span "new task" at bounding box center [253, 337] width 33 height 10
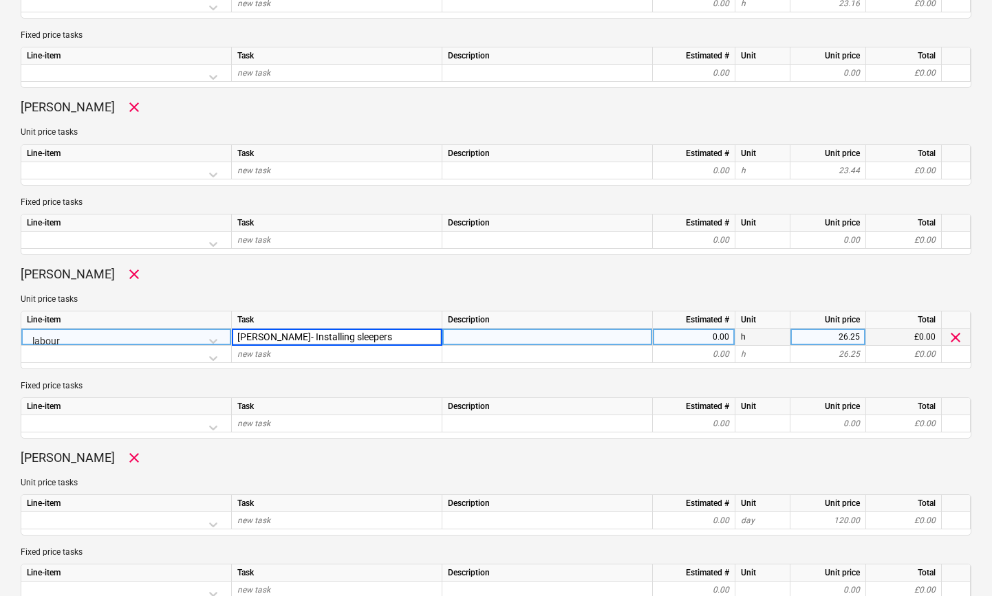
type input "[PERSON_NAME]- Installing sleepers"
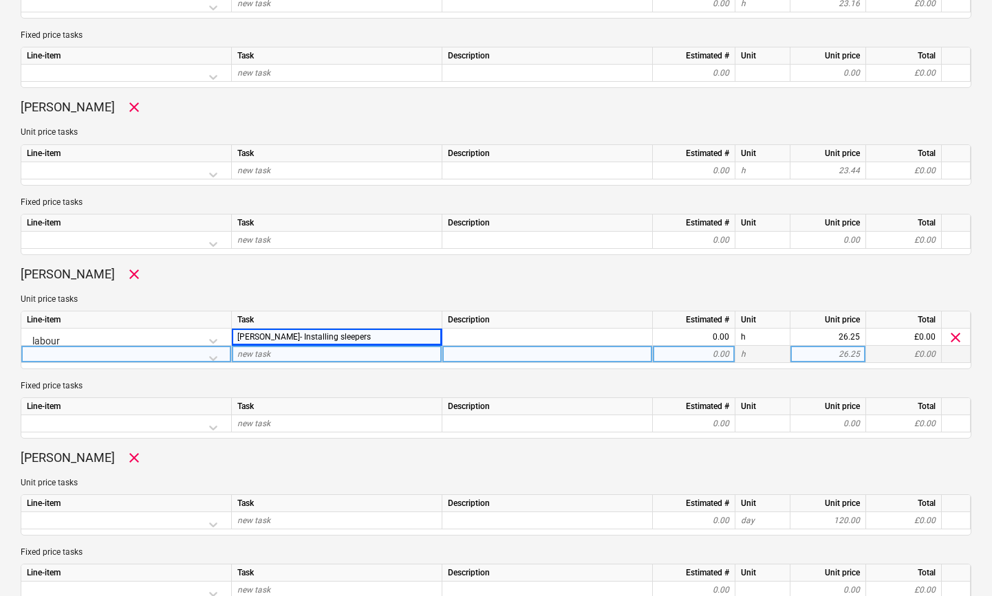
click at [187, 358] on div at bounding box center [126, 358] width 199 height 24
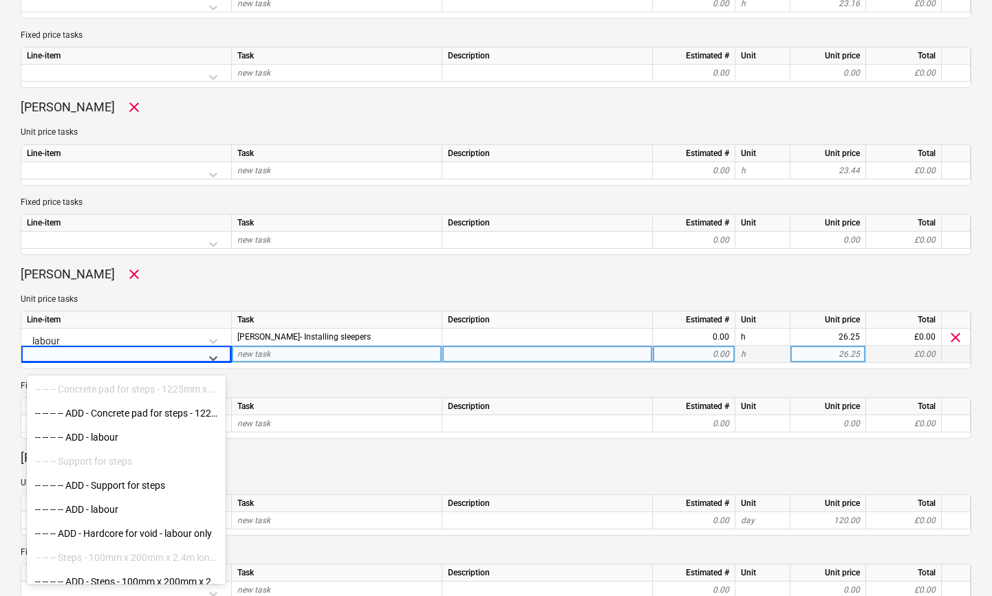
scroll to position [7854, 0]
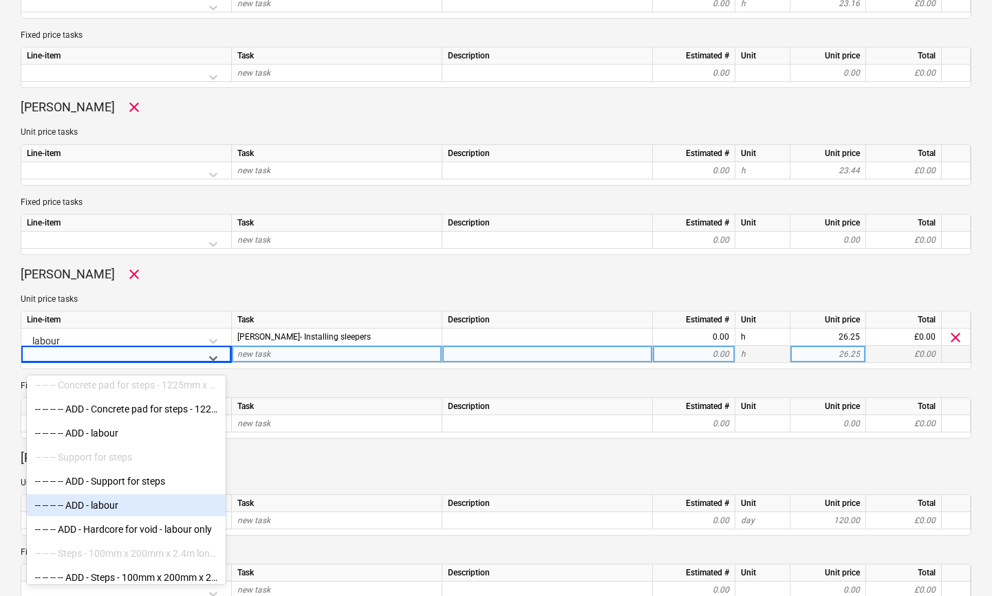
click at [98, 508] on div "-- -- -- -- ADD - labour" at bounding box center [126, 506] width 199 height 22
type textarea "x"
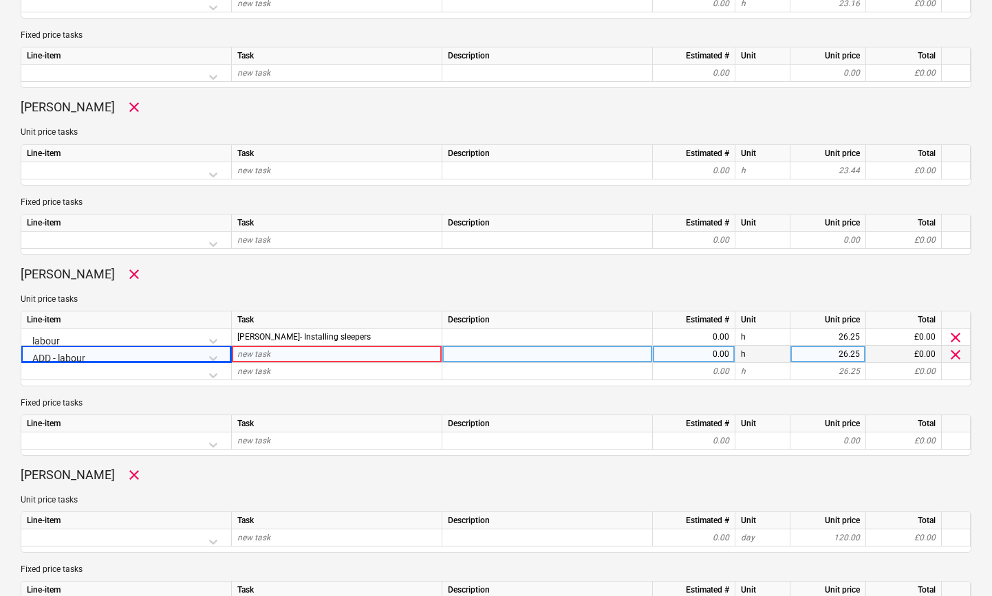
click at [273, 353] on div "new task" at bounding box center [337, 354] width 211 height 17
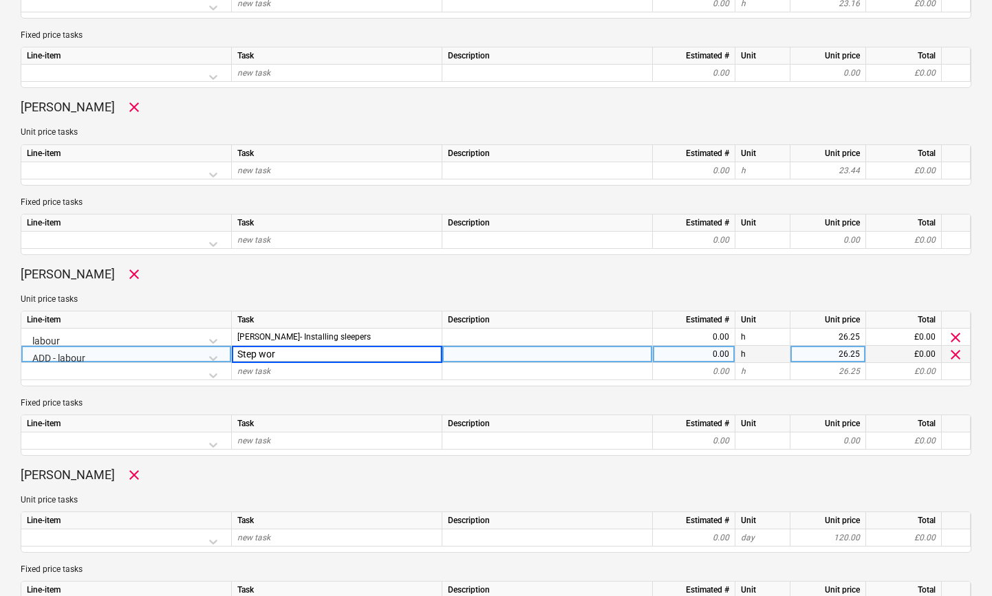
type input "Step work"
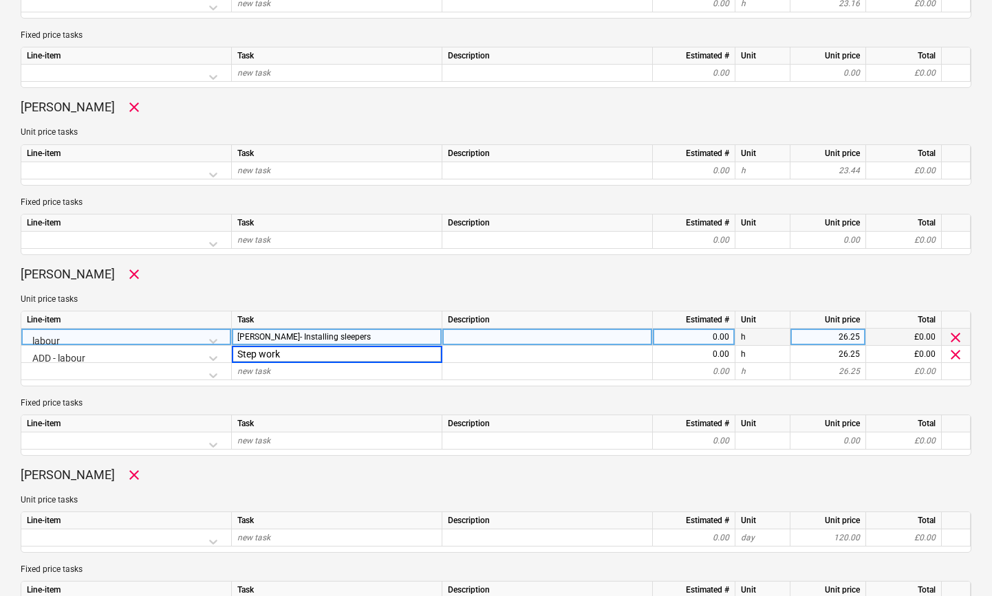
click at [715, 338] on div "0.00" at bounding box center [693, 337] width 71 height 17
type textarea "x"
type input "6"
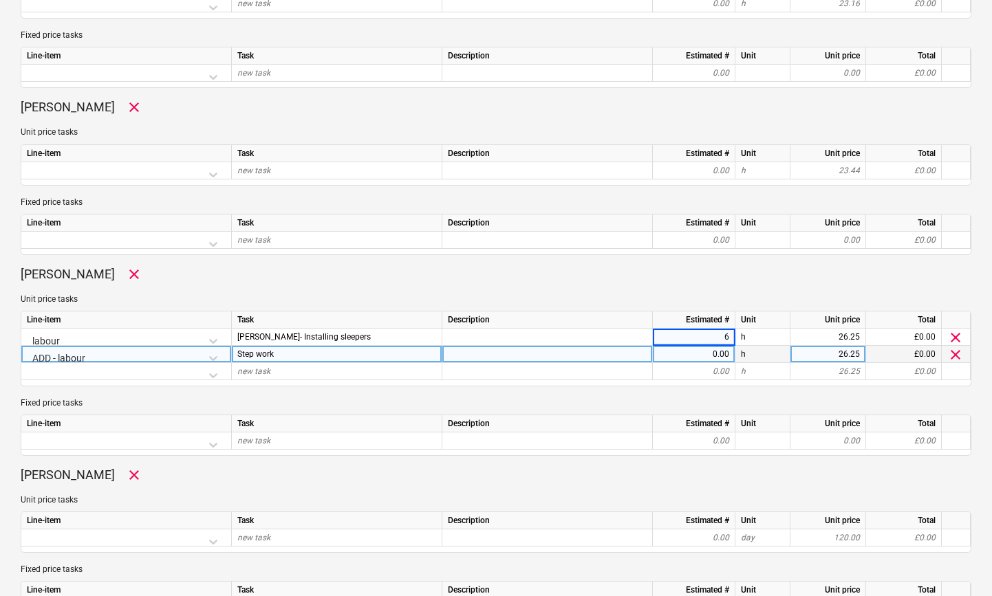
click at [700, 353] on div "0.00" at bounding box center [693, 354] width 71 height 17
type textarea "x"
type input "2"
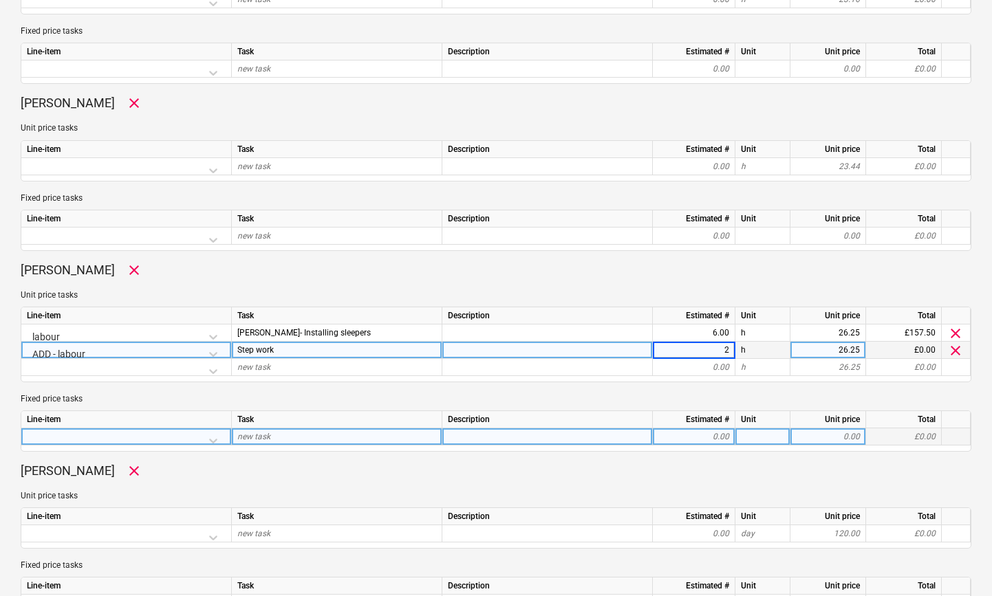
scroll to position [941, 0]
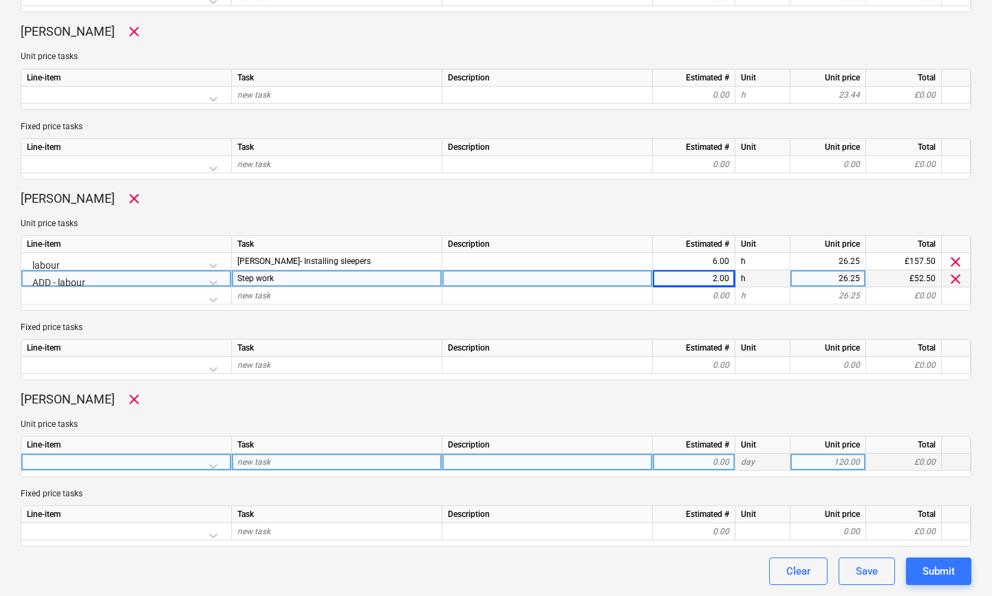
click at [211, 466] on div at bounding box center [126, 466] width 199 height 24
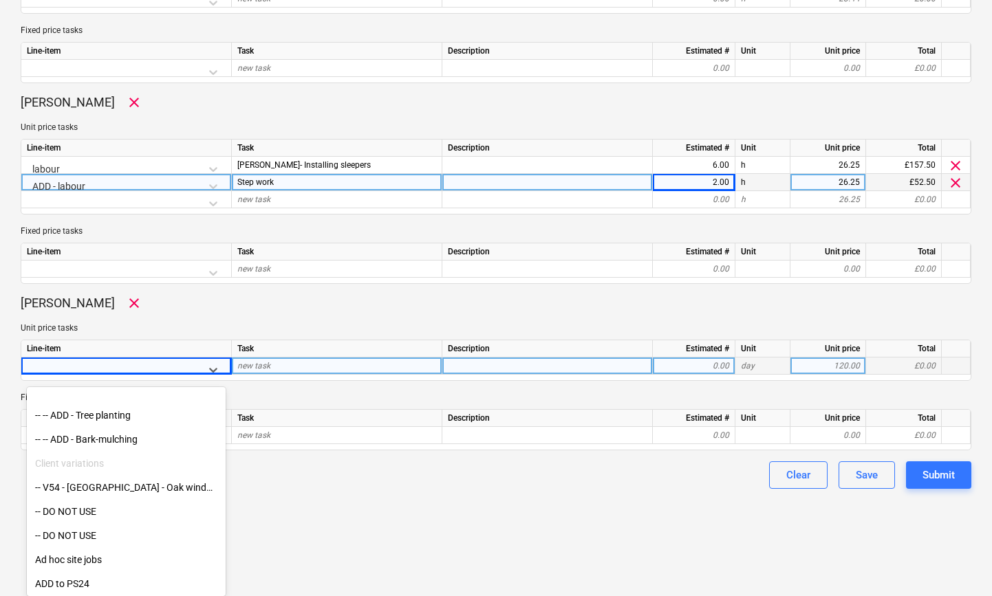
scroll to position [8919, 0]
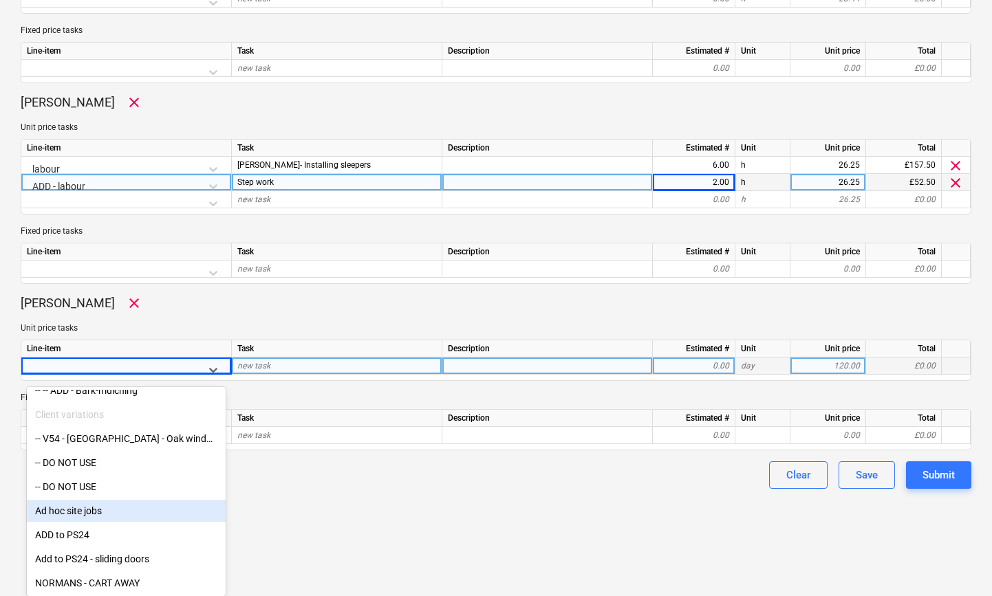
click at [83, 504] on div "Ad hoc site jobs" at bounding box center [126, 511] width 199 height 22
type textarea "x"
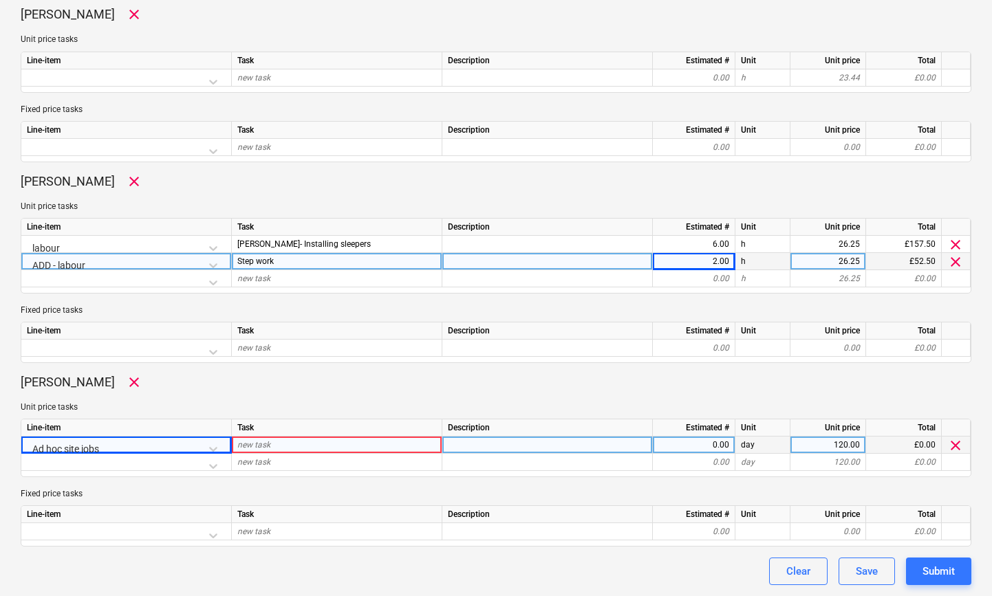
scroll to position [958, 0]
click at [283, 447] on div "new task" at bounding box center [337, 445] width 211 height 17
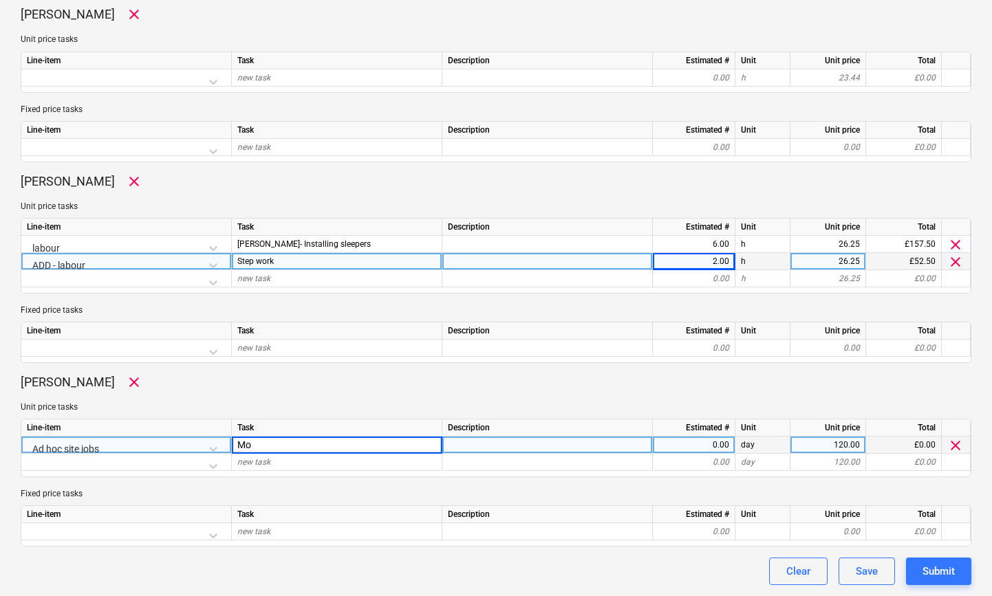
type input "M"
type input "Clearing materials offsite"
type textarea "x"
click at [721, 446] on div "0.00" at bounding box center [693, 445] width 71 height 17
type input "8"
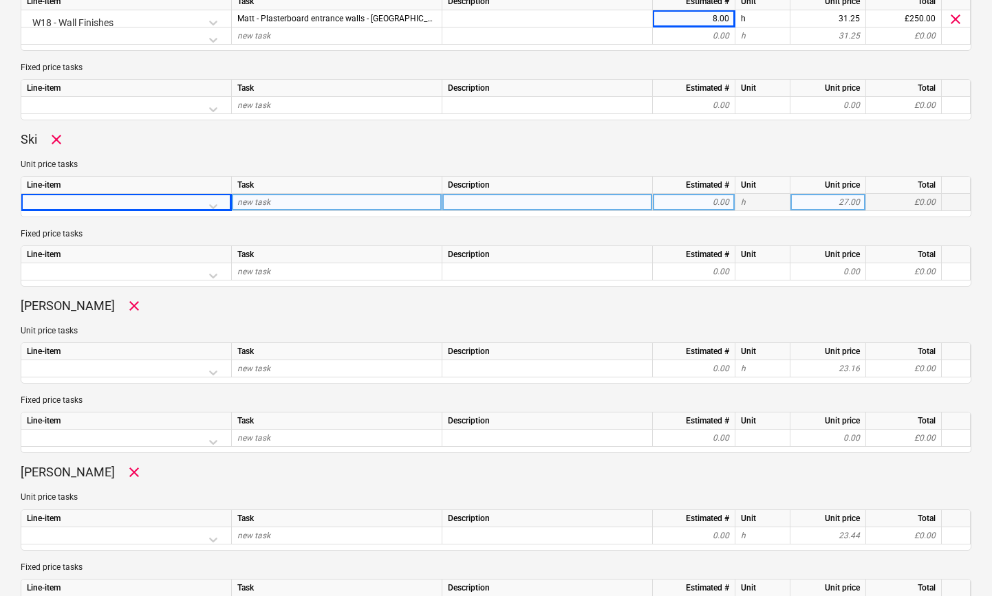
scroll to position [487, 0]
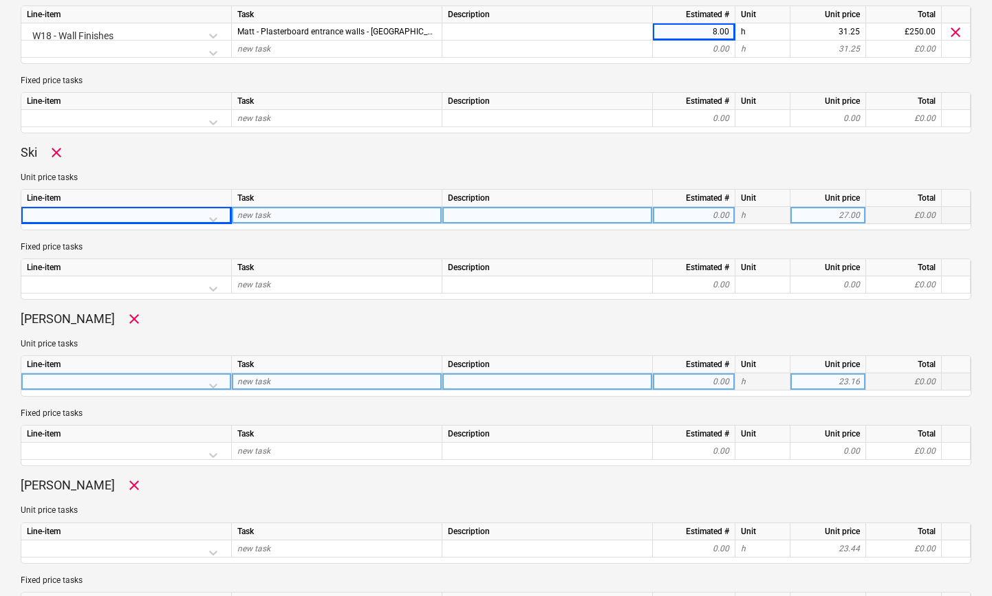
click at [139, 378] on div at bounding box center [126, 386] width 199 height 24
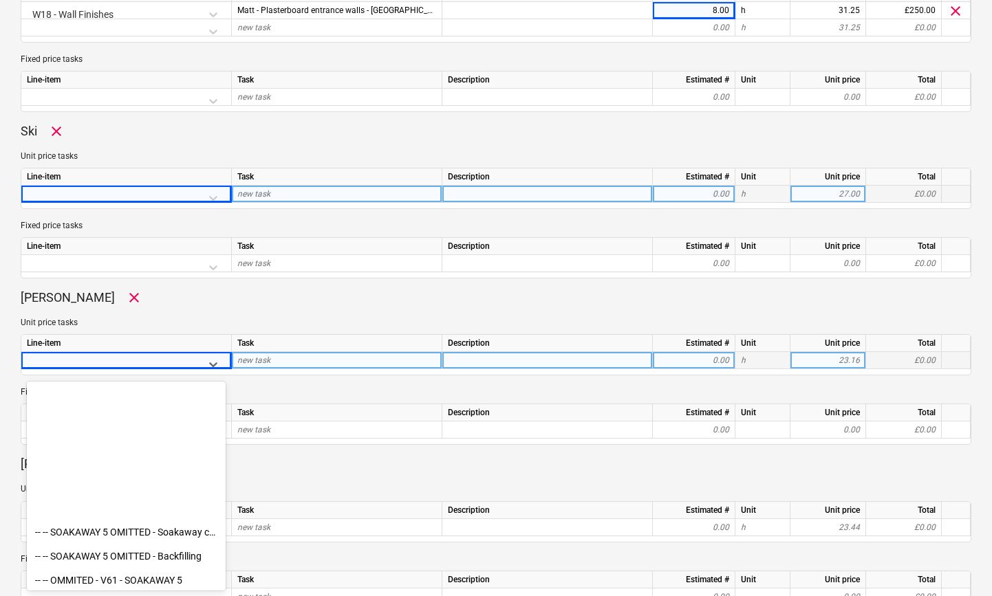
scroll to position [8919, 0]
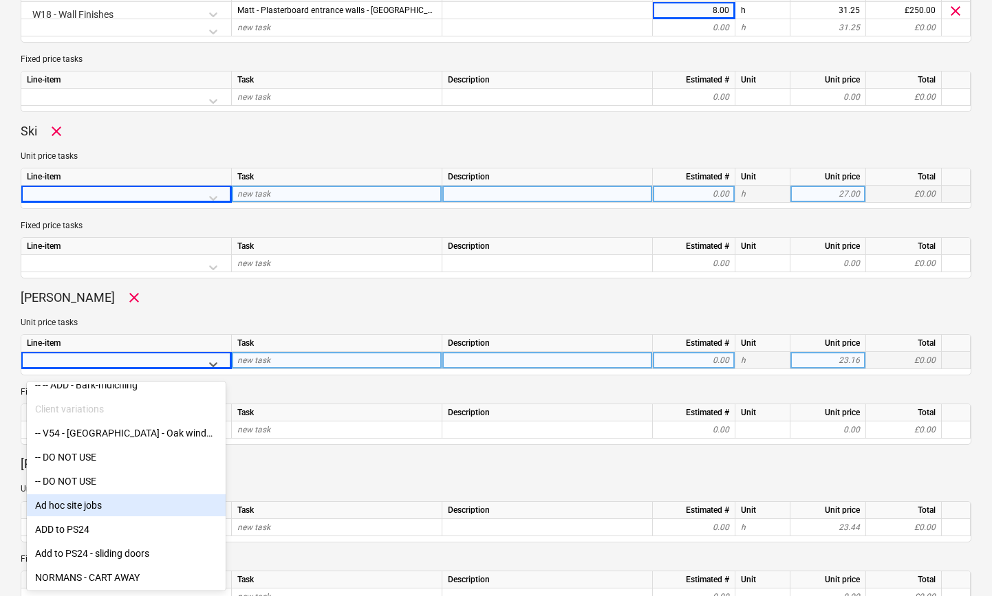
click at [94, 501] on div "Ad hoc site jobs" at bounding box center [126, 506] width 199 height 22
type textarea "x"
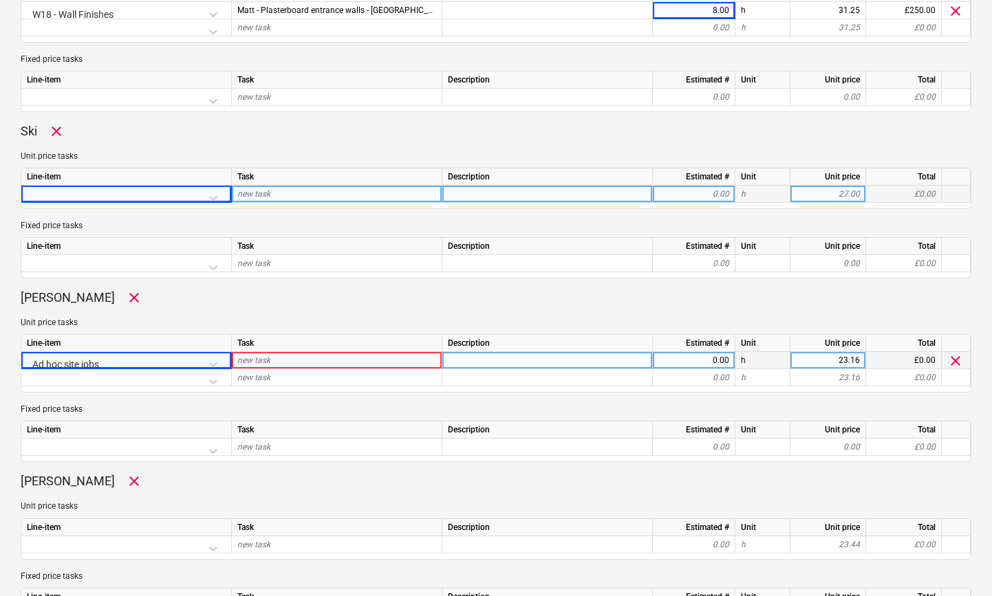
click at [282, 357] on div "new task" at bounding box center [337, 360] width 211 height 17
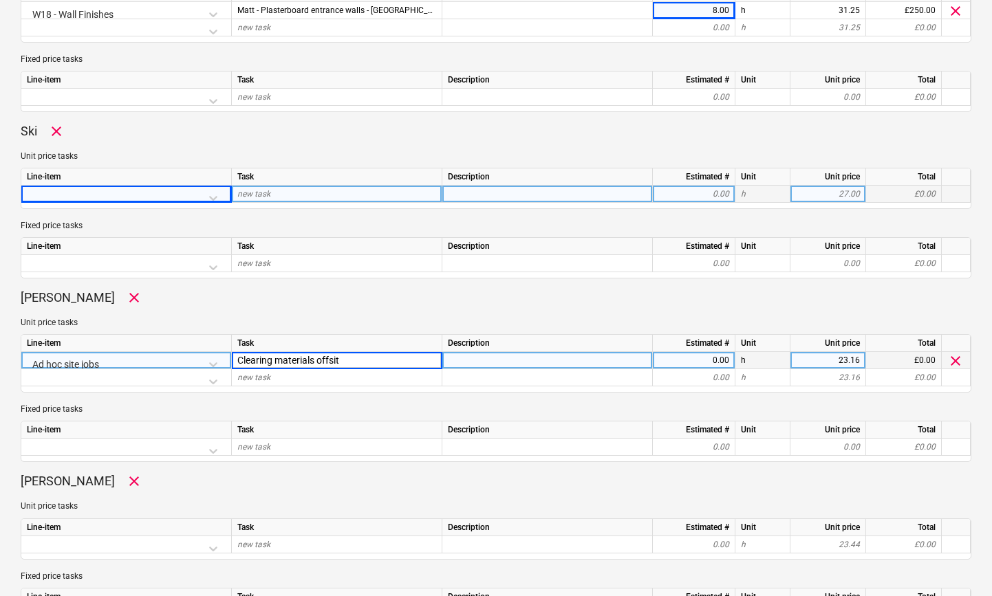
type input "Clearing materials offsite"
click at [719, 358] on div "0.00" at bounding box center [693, 360] width 71 height 17
type textarea "x"
type input "8"
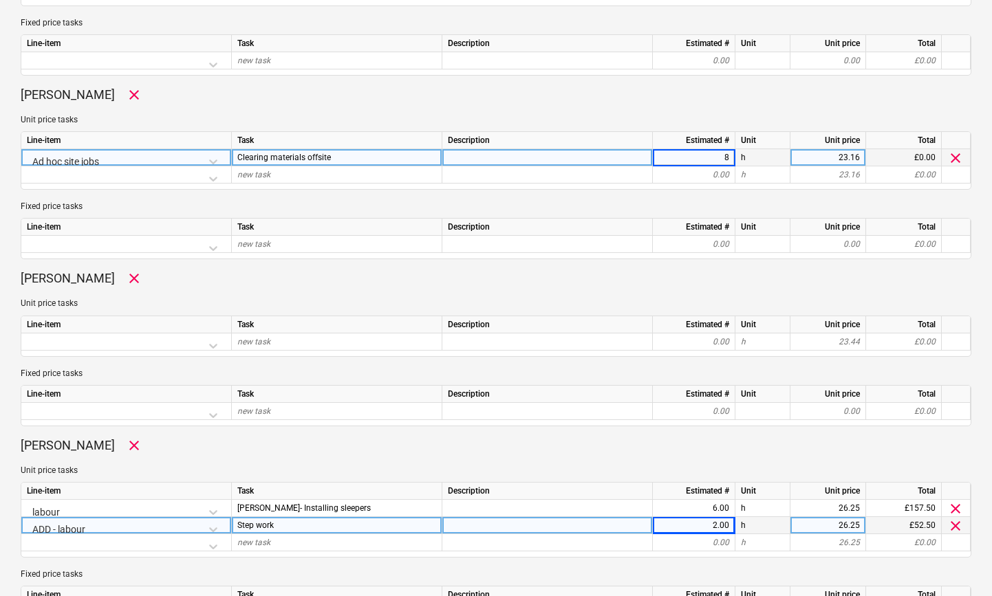
scroll to position [705, 0]
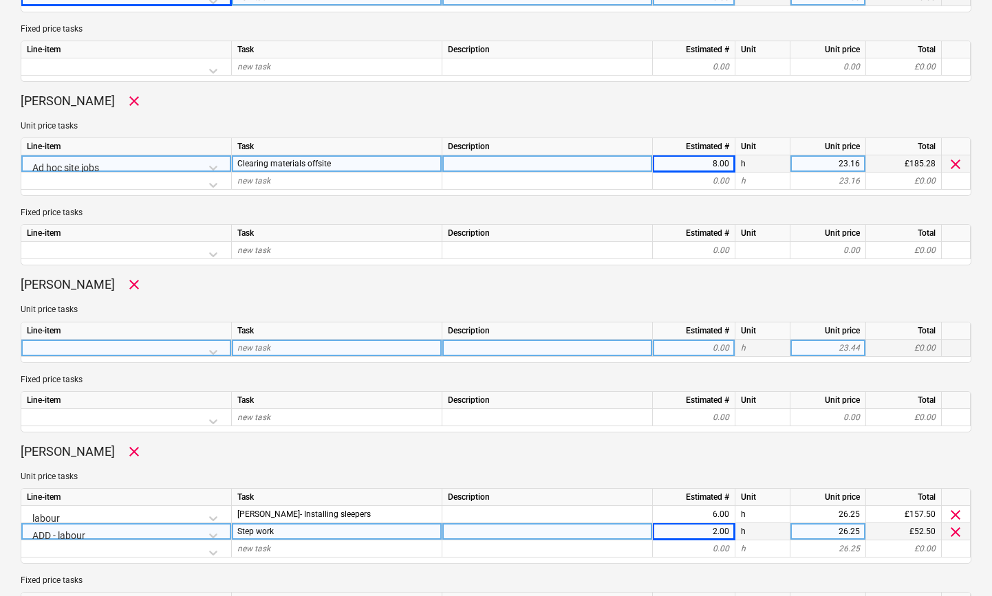
click at [210, 350] on div at bounding box center [126, 352] width 199 height 24
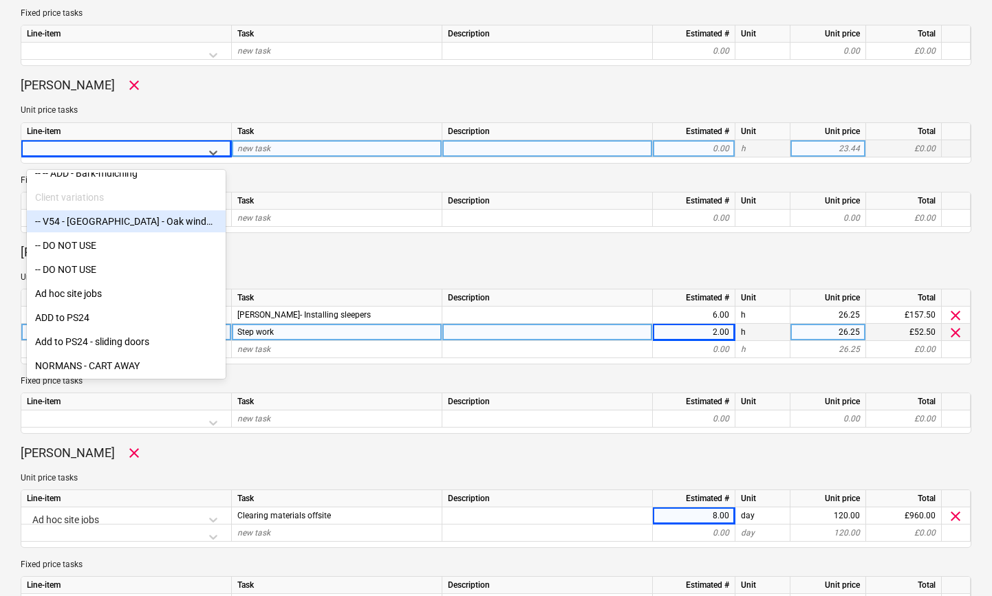
scroll to position [907, 0]
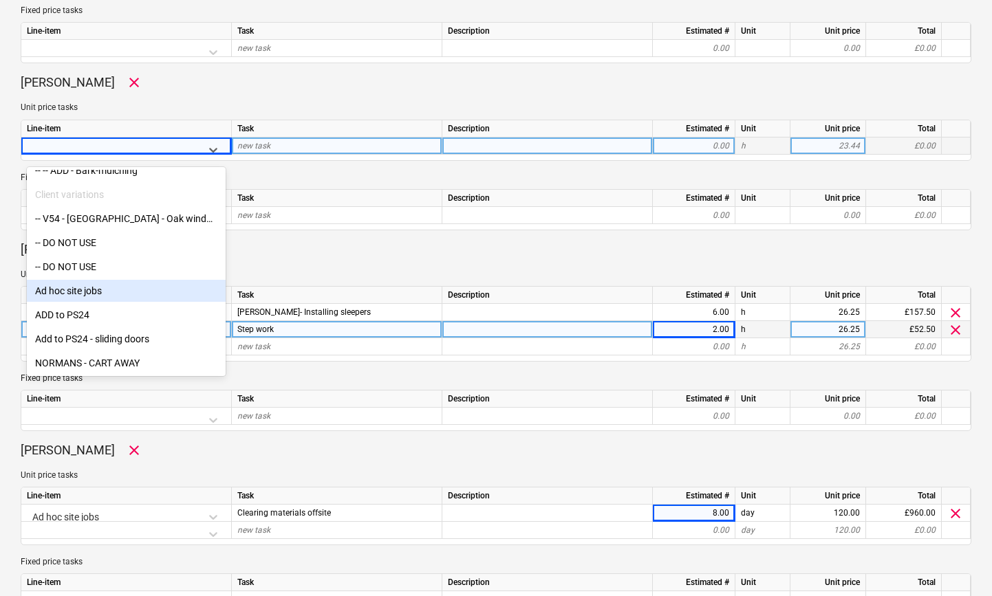
click at [105, 297] on div "Ad hoc site jobs" at bounding box center [126, 291] width 199 height 22
type textarea "x"
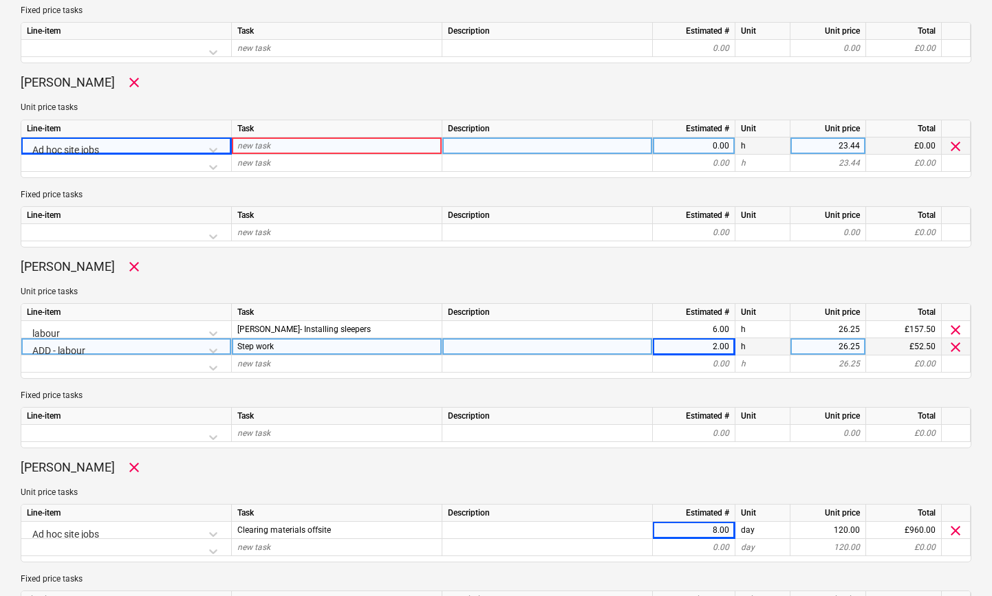
click at [284, 148] on div "new task" at bounding box center [337, 146] width 211 height 17
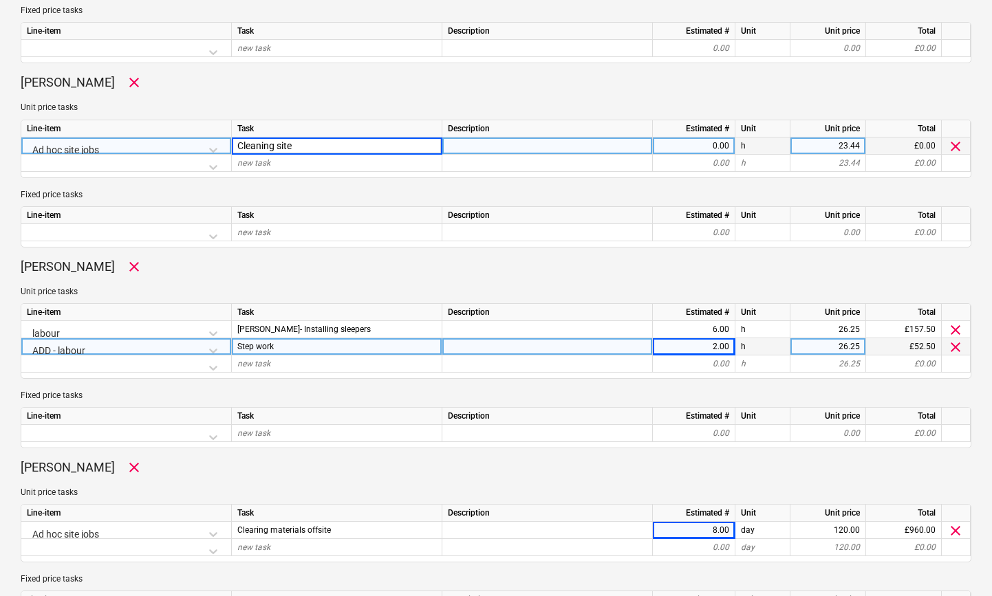
type input "Cleaning site"
click at [694, 150] on div "0.00" at bounding box center [693, 146] width 71 height 17
type textarea "x"
type input "8"
click at [612, 282] on div "[PERSON_NAME] clear Unit price tasks Line-item Task Description Estimated # Uni…" at bounding box center [496, 354] width 951 height 190
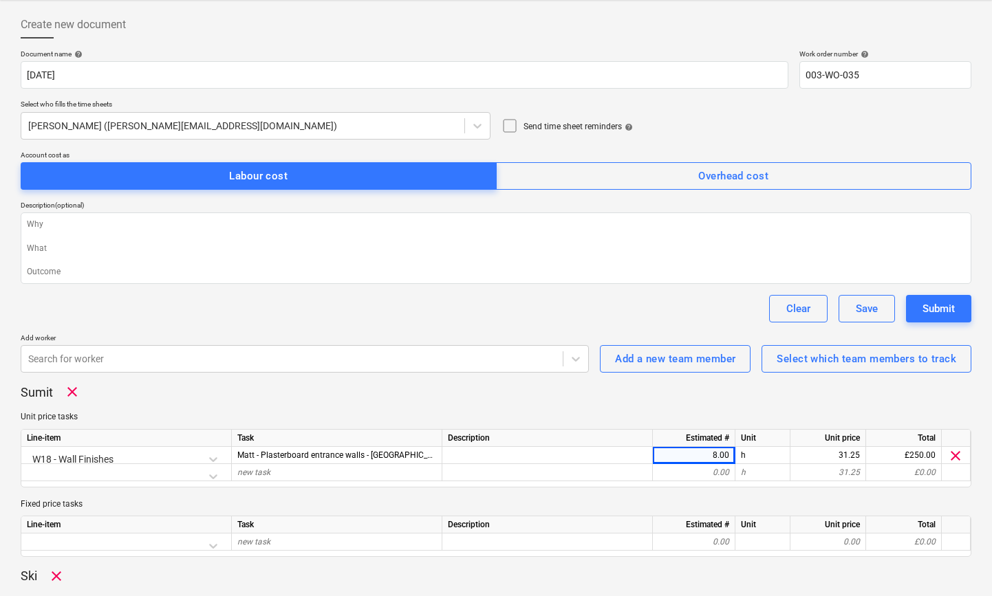
scroll to position [0, 0]
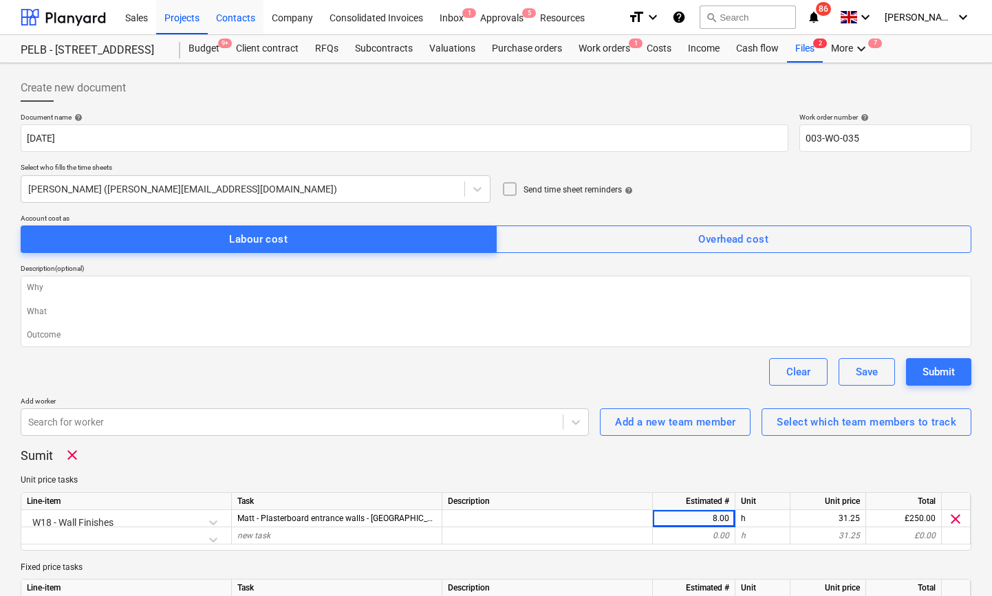
type textarea "x"
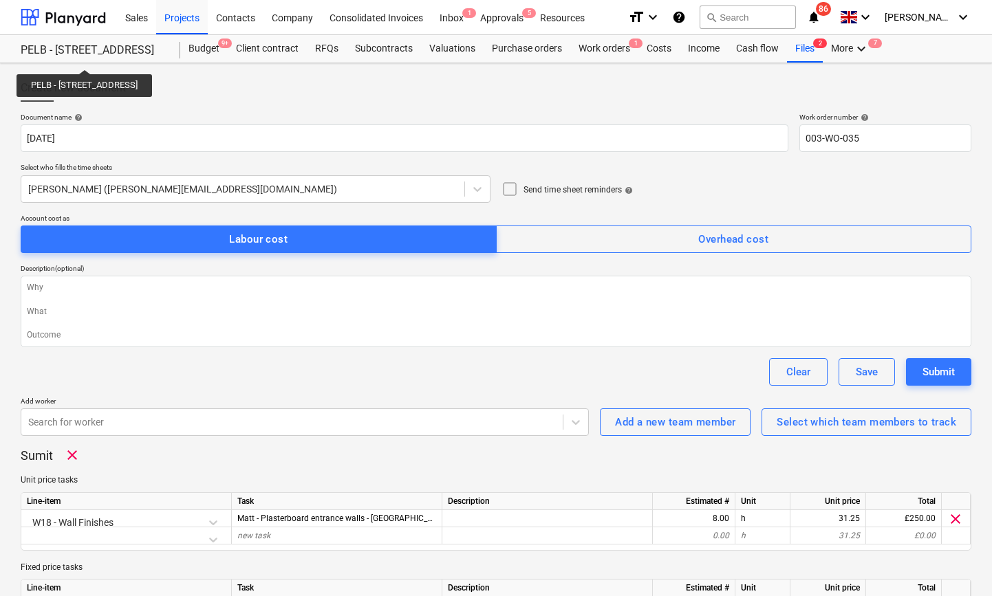
click at [124, 52] on div "PELB - [STREET_ADDRESS]" at bounding box center [92, 50] width 143 height 14
